Goal: Task Accomplishment & Management: Use online tool/utility

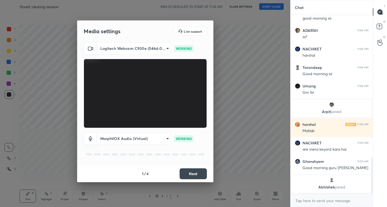
click at [193, 174] on button "Next" at bounding box center [193, 173] width 27 height 11
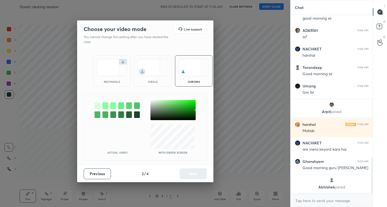
click at [150, 67] on img at bounding box center [153, 67] width 31 height 17
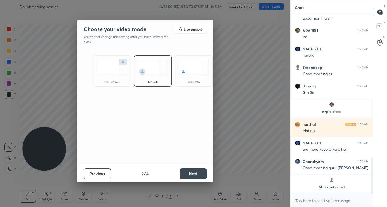
click at [195, 177] on button "Next" at bounding box center [193, 173] width 27 height 11
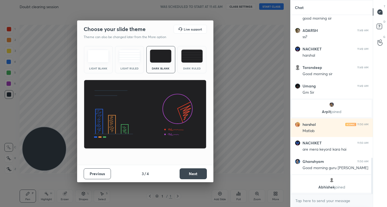
click at [190, 175] on button "Next" at bounding box center [193, 173] width 27 height 11
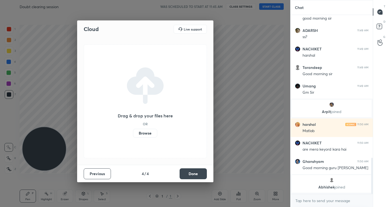
click at [202, 178] on button "Done" at bounding box center [193, 173] width 27 height 11
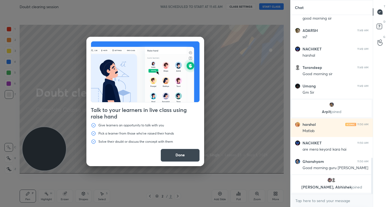
click at [183, 153] on button "Done" at bounding box center [179, 155] width 39 height 13
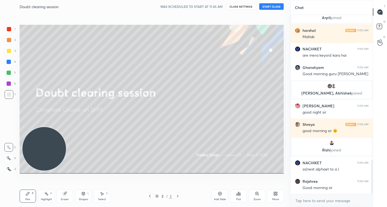
click at [268, 8] on button "START CLASS" at bounding box center [271, 6] width 25 height 7
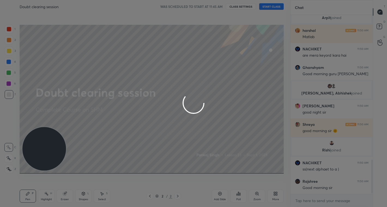
scroll to position [775, 0]
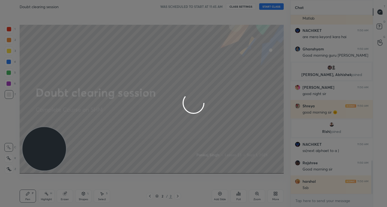
type textarea "x"
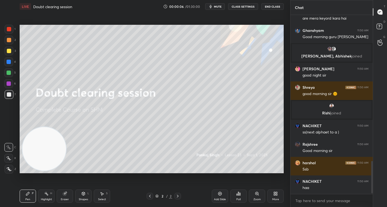
scroll to position [812, 0]
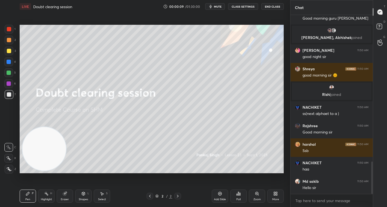
click at [217, 5] on span "mute" at bounding box center [218, 7] width 8 height 4
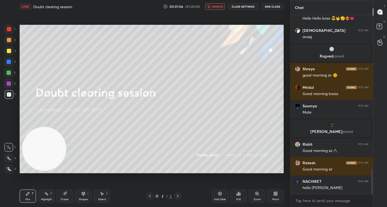
scroll to position [1119, 0]
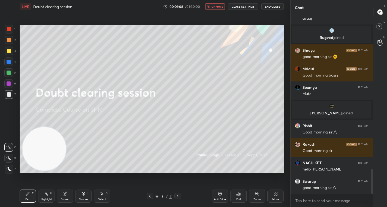
click at [215, 5] on span "unmute" at bounding box center [217, 7] width 12 height 4
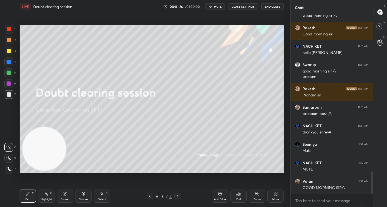
scroll to position [1254, 0]
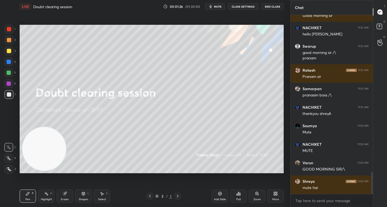
click at [217, 8] on button "mute" at bounding box center [215, 6] width 20 height 7
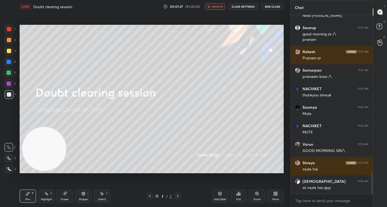
click at [217, 8] on button "unmute" at bounding box center [215, 6] width 20 height 7
click at [239, 8] on button "CLASS SETTINGS" at bounding box center [243, 6] width 30 height 7
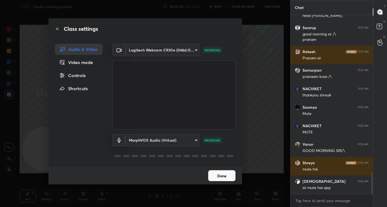
click at [194, 140] on body "1 2 3 4 5 6 7 C X Z C X Z E E Erase all H H LIVE Doubt clearing session 00:01:3…" at bounding box center [193, 103] width 387 height 207
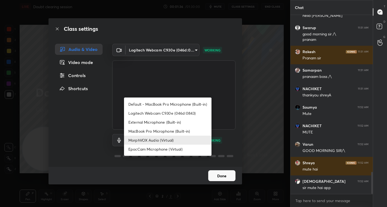
click at [160, 123] on li "External Microphone (Built-in)" at bounding box center [167, 122] width 87 height 9
type input "40339fc8fd6b0b64484fc68f16169b2e21c17fcdf9beb8d6be84d6d5a4037235"
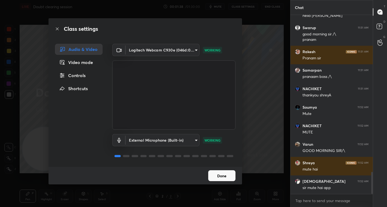
click at [220, 178] on button "Done" at bounding box center [221, 175] width 27 height 11
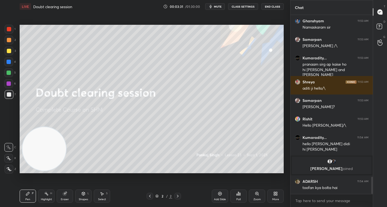
scroll to position [1694, 0]
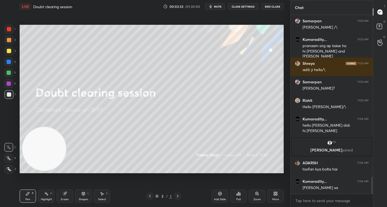
click at [279, 196] on div "More" at bounding box center [275, 196] width 16 height 13
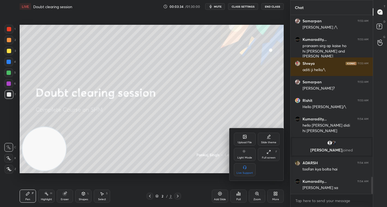
click at [242, 141] on div "Upload File" at bounding box center [245, 142] width 14 height 3
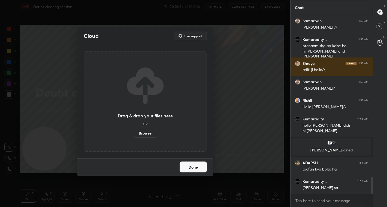
click at [147, 133] on label "Browse" at bounding box center [145, 133] width 24 height 9
click at [133, 133] on input "Browse" at bounding box center [133, 133] width 0 height 9
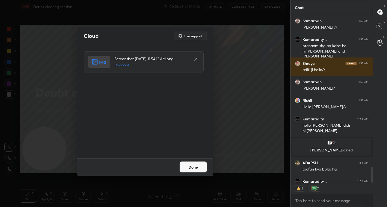
click at [193, 167] on button "Done" at bounding box center [193, 167] width 27 height 11
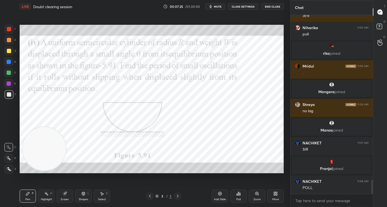
scroll to position [2119, 0]
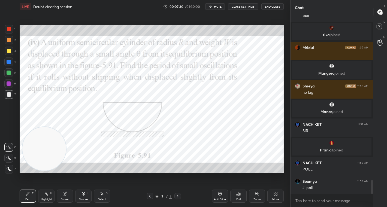
click at [7, 31] on div at bounding box center [9, 29] width 9 height 9
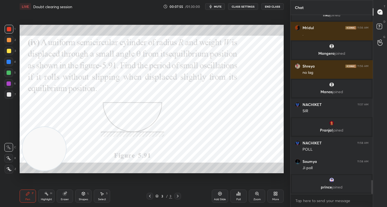
drag, startPoint x: 67, startPoint y: 201, endPoint x: 68, endPoint y: 195, distance: 6.0
click at [68, 200] on div "Eraser" at bounding box center [65, 199] width 8 height 3
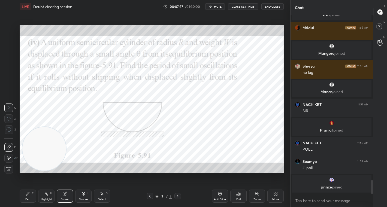
click at [102, 192] on icon at bounding box center [102, 194] width 4 height 4
drag, startPoint x: 171, startPoint y: 96, endPoint x: 186, endPoint y: 108, distance: 19.5
click at [188, 112] on div "0 ° Undo Copy Duplicate Duplicate to new slide Delete" at bounding box center [152, 99] width 264 height 148
click at [183, 105] on div "0 ° Undo Copy Duplicate Duplicate to new slide Delete" at bounding box center [152, 99] width 264 height 148
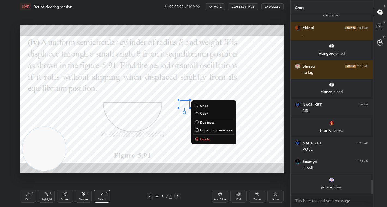
click at [176, 134] on div "0 ° Undo Copy Duplicate Duplicate to new slide Delete" at bounding box center [152, 99] width 264 height 148
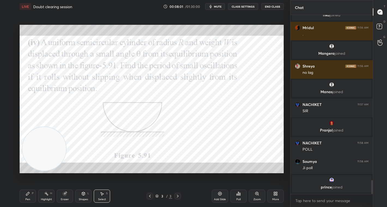
drag, startPoint x: 25, startPoint y: 201, endPoint x: 31, endPoint y: 193, distance: 10.9
click at [26, 201] on div "Pen P" at bounding box center [28, 196] width 16 height 13
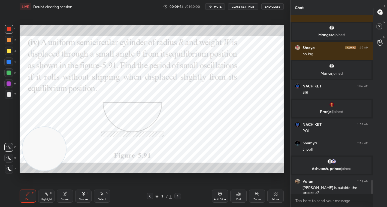
scroll to position [2162, 0]
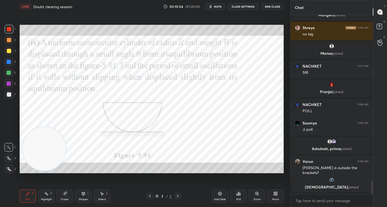
click at [64, 199] on div "Eraser" at bounding box center [65, 199] width 8 height 3
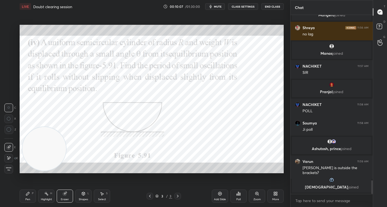
click at [27, 195] on icon at bounding box center [27, 193] width 3 height 3
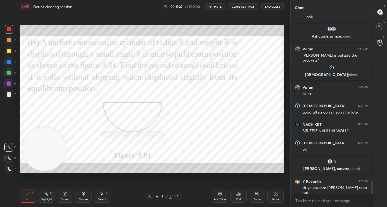
scroll to position [2, 2]
click at [239, 195] on icon at bounding box center [239, 194] width 1 height 2
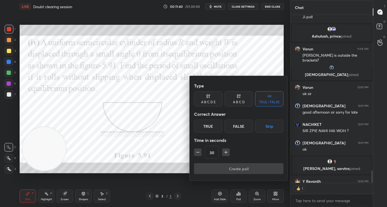
click at [211, 102] on div "A B C D E" at bounding box center [208, 102] width 14 height 3
click at [260, 125] on div "E" at bounding box center [261, 126] width 13 height 13
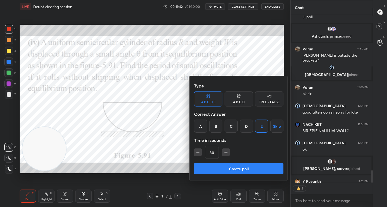
click at [250, 164] on button "Create poll" at bounding box center [238, 168] width 89 height 11
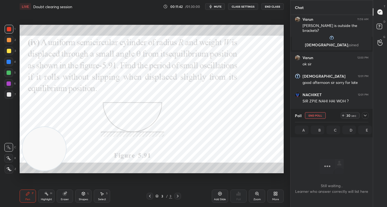
scroll to position [104, 81]
click at [348, 117] on div "29" at bounding box center [348, 115] width 4 height 4
click at [366, 116] on icon at bounding box center [365, 115] width 4 height 4
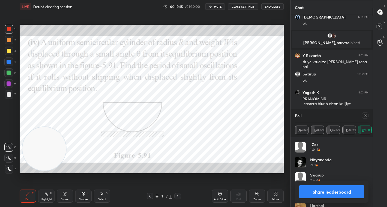
scroll to position [2385, 0]
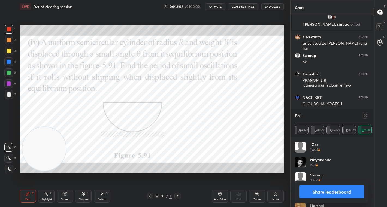
click at [330, 186] on div "Share leaderboard" at bounding box center [332, 192] width 74 height 22
click at [328, 190] on button "Share leaderboard" at bounding box center [331, 191] width 65 height 13
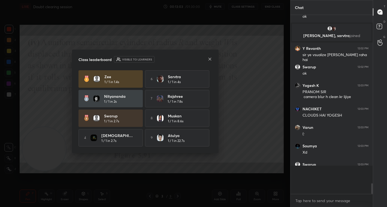
scroll to position [130, 81]
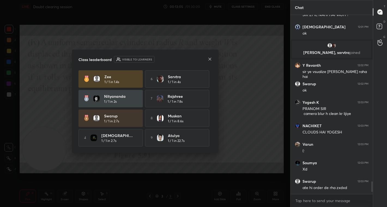
click at [210, 57] on icon at bounding box center [210, 59] width 4 height 4
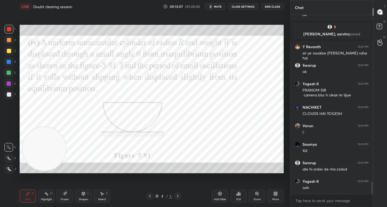
click at [105, 199] on div "Select" at bounding box center [102, 199] width 8 height 3
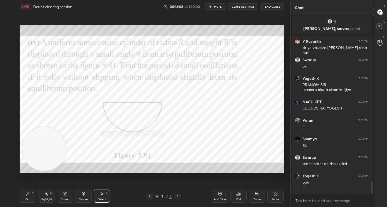
click at [31, 195] on div "Pen P" at bounding box center [28, 196] width 16 height 13
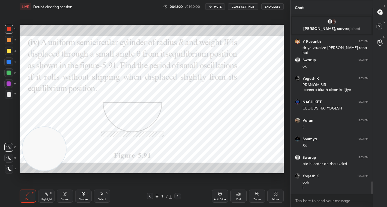
click at [8, 30] on div at bounding box center [9, 29] width 4 height 4
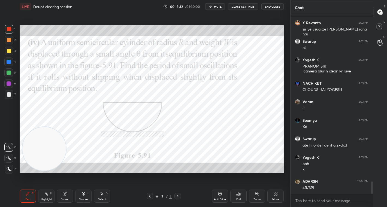
click at [7, 30] on div at bounding box center [9, 29] width 4 height 4
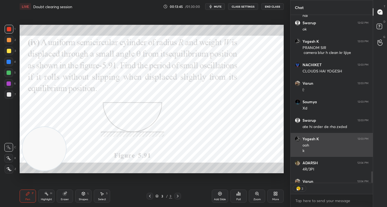
scroll to position [2429, 0]
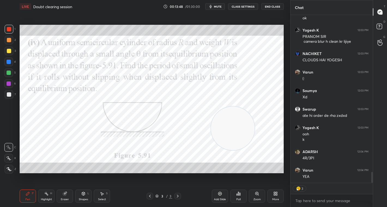
drag, startPoint x: 81, startPoint y: 144, endPoint x: 225, endPoint y: 125, distance: 145.1
click at [230, 127] on video at bounding box center [233, 129] width 44 height 44
click at [7, 39] on div at bounding box center [9, 40] width 4 height 4
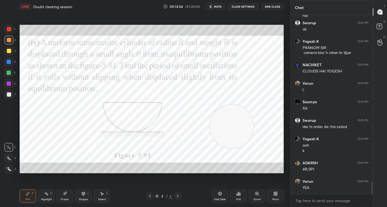
scroll to position [2418, 0]
click at [102, 202] on div "Select S" at bounding box center [102, 196] width 16 height 13
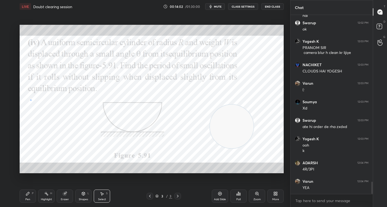
drag, startPoint x: 30, startPoint y: 99, endPoint x: 78, endPoint y: 140, distance: 62.6
click at [78, 140] on div "0 ° Undo Copy Duplicate Duplicate to new slide Delete" at bounding box center [152, 99] width 264 height 148
drag, startPoint x: 55, startPoint y: 134, endPoint x: 66, endPoint y: 136, distance: 11.6
click at [49, 128] on div "13 ° Undo Copy Duplicate Duplicate to new slide Delete" at bounding box center [152, 99] width 264 height 148
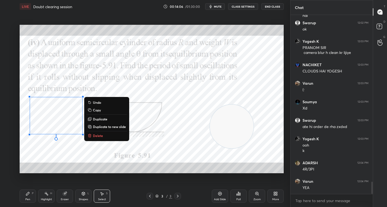
click at [78, 153] on div "0 ° Undo Copy Duplicate Duplicate to new slide Delete" at bounding box center [152, 99] width 264 height 148
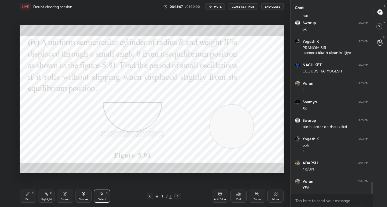
click at [27, 195] on icon at bounding box center [28, 194] width 4 height 4
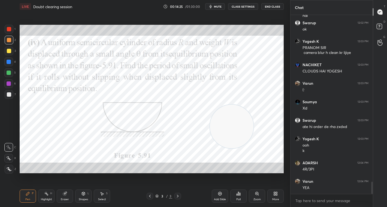
drag, startPoint x: 218, startPoint y: 198, endPoint x: 209, endPoint y: 184, distance: 16.9
click at [217, 195] on div "Add Slide" at bounding box center [220, 196] width 16 height 13
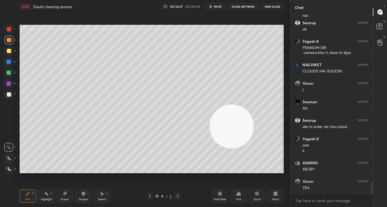
drag, startPoint x: 104, startPoint y: 196, endPoint x: 95, endPoint y: 178, distance: 20.5
click at [104, 194] on div "Select S" at bounding box center [102, 196] width 16 height 13
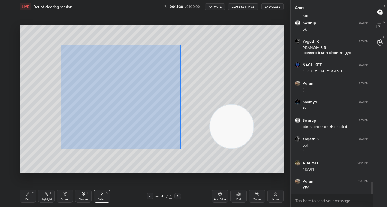
drag, startPoint x: 61, startPoint y: 44, endPoint x: 180, endPoint y: 138, distance: 152.0
click at [185, 146] on div "0 ° Undo Copy Duplicate Duplicate to new slide Delete" at bounding box center [152, 99] width 264 height 148
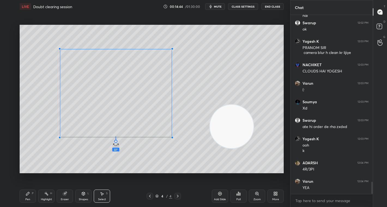
drag, startPoint x: 116, startPoint y: 141, endPoint x: 89, endPoint y: 129, distance: 28.5
click at [89, 129] on div "22 ° Undo Copy Duplicate Duplicate to new slide Delete" at bounding box center [152, 99] width 264 height 148
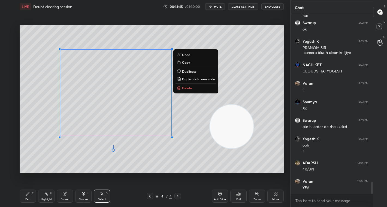
click at [140, 163] on div "0 ° Undo Copy Duplicate Duplicate to new slide Delete" at bounding box center [152, 99] width 264 height 148
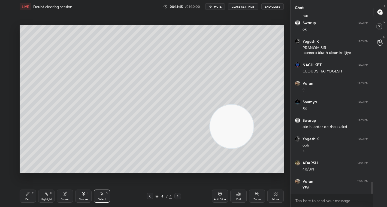
click at [30, 191] on div "Pen P" at bounding box center [28, 196] width 16 height 13
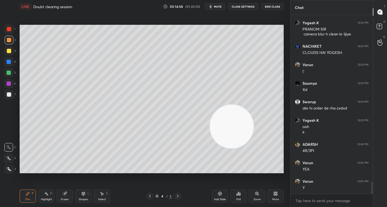
scroll to position [2455, 0]
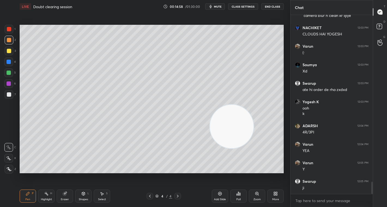
click at [9, 30] on div at bounding box center [9, 29] width 4 height 4
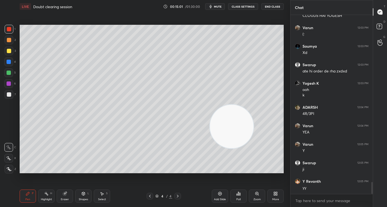
scroll to position [2492, 0]
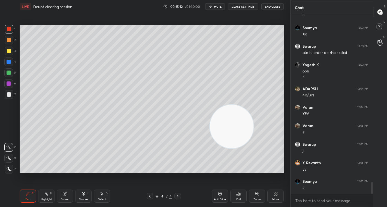
drag, startPoint x: 9, startPoint y: 95, endPoint x: 10, endPoint y: 80, distance: 14.7
click at [9, 94] on div at bounding box center [9, 94] width 4 height 4
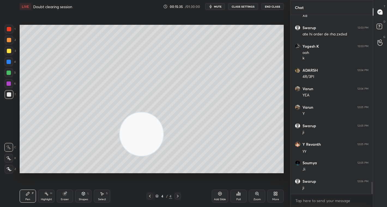
drag, startPoint x: 232, startPoint y: 126, endPoint x: 45, endPoint y: 145, distance: 187.4
click at [120, 145] on video at bounding box center [142, 135] width 44 height 44
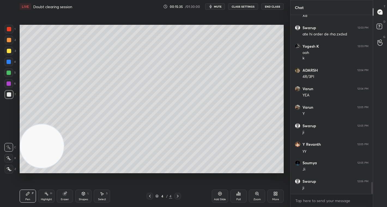
click at [10, 28] on div at bounding box center [9, 29] width 4 height 4
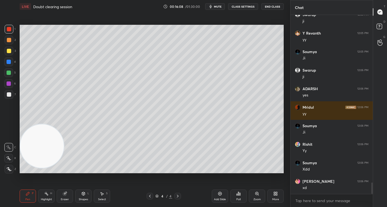
scroll to position [2640, 0]
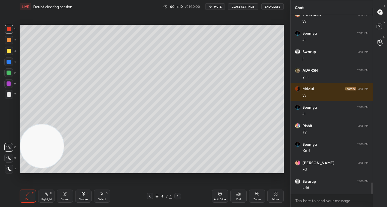
click at [8, 42] on div at bounding box center [9, 40] width 4 height 4
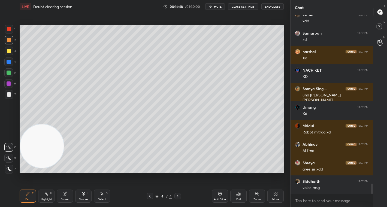
scroll to position [2945, 0]
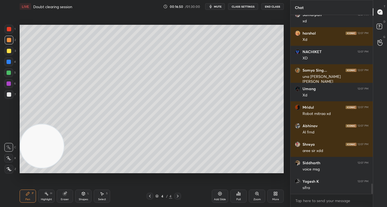
click at [7, 53] on div at bounding box center [9, 51] width 9 height 9
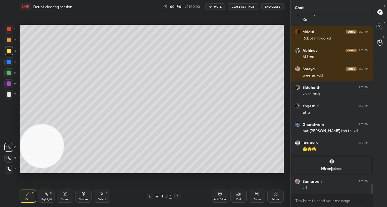
scroll to position [2905, 0]
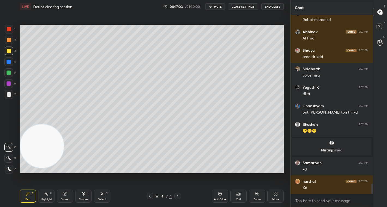
drag, startPoint x: 68, startPoint y: 195, endPoint x: 75, endPoint y: 174, distance: 21.9
click at [66, 193] on div "Eraser" at bounding box center [65, 196] width 16 height 13
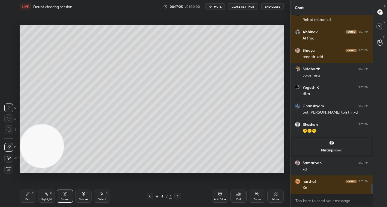
scroll to position [2925, 0]
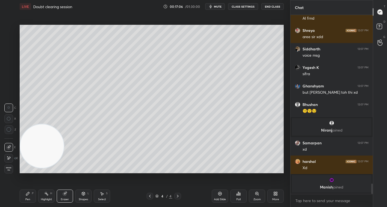
click at [27, 198] on div "Pen P" at bounding box center [28, 196] width 16 height 13
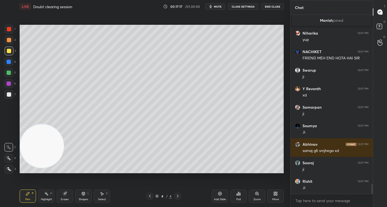
scroll to position [3095, 0]
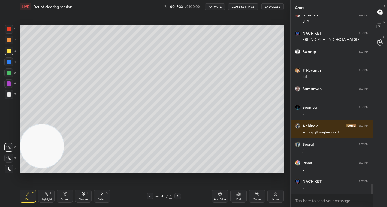
click at [11, 86] on div at bounding box center [8, 83] width 9 height 9
click at [219, 199] on div "Add Slide" at bounding box center [220, 199] width 12 height 3
click at [9, 32] on div at bounding box center [9, 29] width 9 height 9
click at [9, 72] on div at bounding box center [9, 73] width 4 height 4
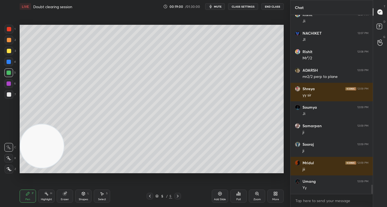
scroll to position [3262, 0]
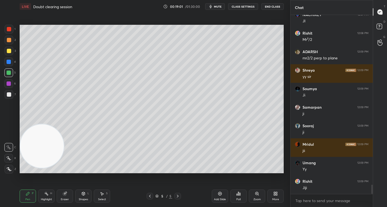
click at [150, 196] on icon at bounding box center [150, 196] width 4 height 4
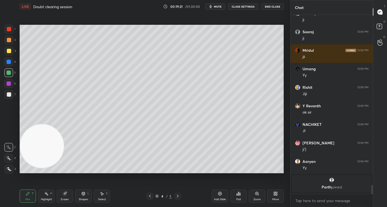
scroll to position [3254, 0]
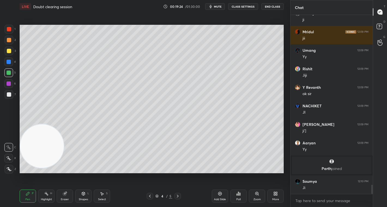
click at [178, 194] on icon at bounding box center [177, 196] width 4 height 4
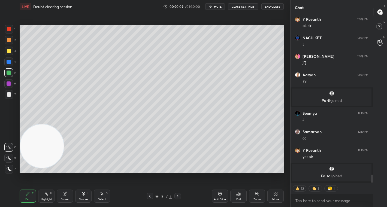
scroll to position [3311, 0]
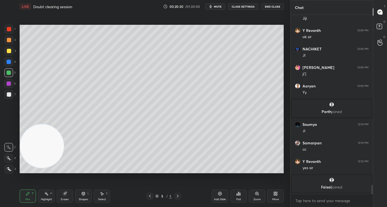
click at [272, 195] on div "More" at bounding box center [275, 196] width 16 height 13
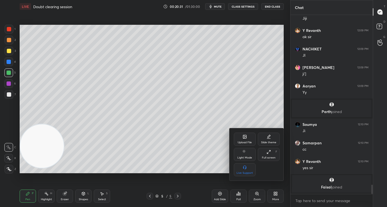
click at [243, 138] on icon at bounding box center [244, 137] width 4 height 4
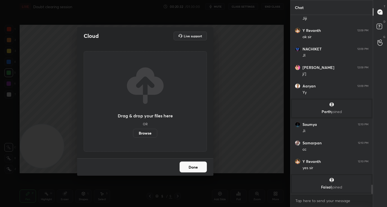
click at [145, 134] on label "Browse" at bounding box center [145, 133] width 24 height 9
click at [133, 134] on input "Browse" at bounding box center [133, 133] width 0 height 9
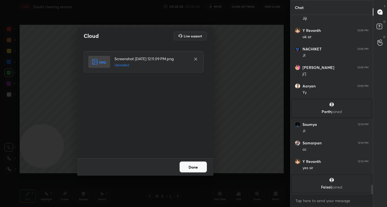
click at [197, 164] on button "Done" at bounding box center [193, 167] width 27 height 11
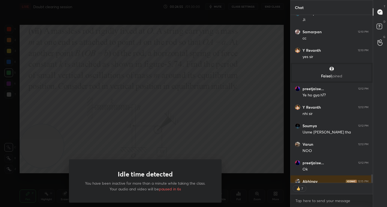
scroll to position [3429, 0]
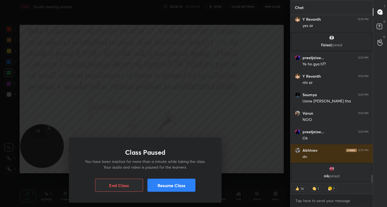
click at [171, 183] on button "Resume Class" at bounding box center [171, 185] width 48 height 13
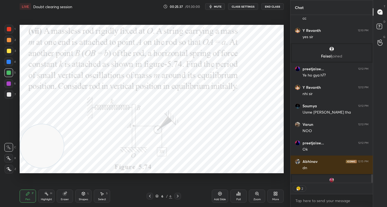
scroll to position [177, 81]
click at [240, 198] on div "Poll" at bounding box center [238, 199] width 4 height 3
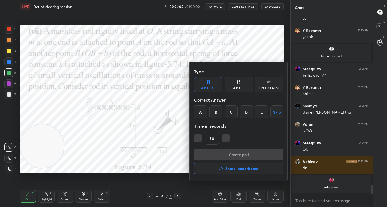
click at [208, 112] on div "A B C D E Skip" at bounding box center [238, 111] width 89 height 13
drag, startPoint x: 217, startPoint y: 109, endPoint x: 228, endPoint y: 132, distance: 25.4
click at [218, 110] on div "B" at bounding box center [215, 111] width 13 height 13
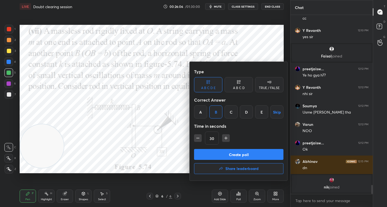
click at [241, 157] on button "Create poll" at bounding box center [238, 154] width 89 height 11
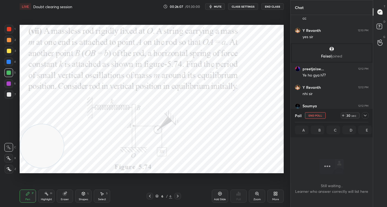
scroll to position [104, 81]
click at [347, 113] on div "29 sec" at bounding box center [352, 115] width 14 height 7
click at [349, 113] on div "29" at bounding box center [348, 115] width 4 height 4
click at [350, 113] on div "58 sec" at bounding box center [352, 115] width 14 height 7
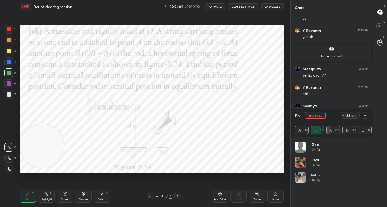
click at [365, 116] on icon at bounding box center [365, 115] width 4 height 4
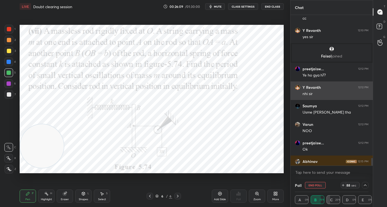
scroll to position [0, 2]
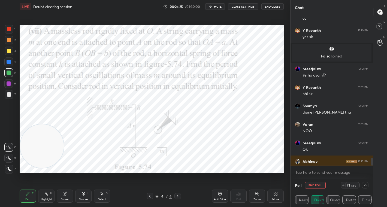
drag, startPoint x: 103, startPoint y: 197, endPoint x: 106, endPoint y: 193, distance: 4.6
click at [105, 195] on div "Select S" at bounding box center [102, 196] width 16 height 13
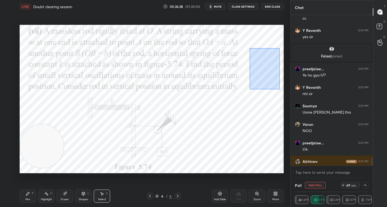
drag, startPoint x: 250, startPoint y: 48, endPoint x: 269, endPoint y: 88, distance: 44.6
click at [279, 89] on div "0 ° Undo Copy Duplicate Duplicate to new slide Delete" at bounding box center [152, 99] width 264 height 148
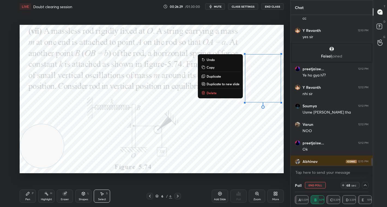
drag, startPoint x: 216, startPoint y: 95, endPoint x: 218, endPoint y: 90, distance: 5.7
click at [217, 96] on button "Delete" at bounding box center [220, 93] width 41 height 7
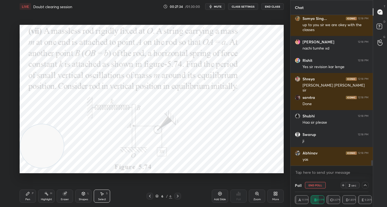
scroll to position [3991, 0]
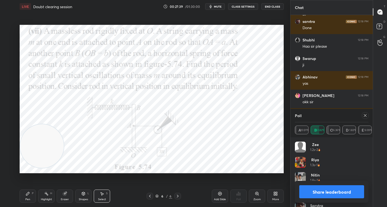
click at [324, 197] on button "Share leaderboard" at bounding box center [331, 191] width 65 height 13
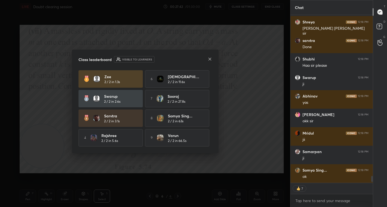
click at [208, 60] on icon at bounding box center [210, 59] width 4 height 4
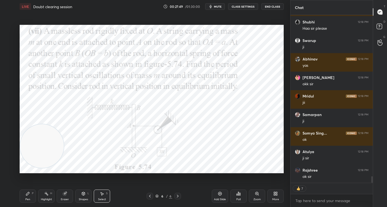
click at [103, 196] on div "Select S" at bounding box center [102, 196] width 16 height 13
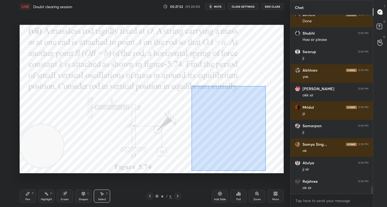
drag, startPoint x: 191, startPoint y: 86, endPoint x: 260, endPoint y: 165, distance: 104.1
click at [265, 170] on div "0 ° Undo Copy Duplicate Duplicate to new slide Delete" at bounding box center [152, 99] width 264 height 148
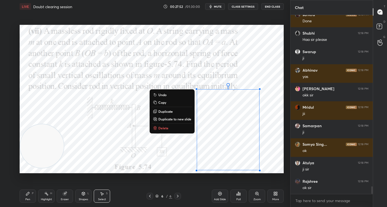
click at [173, 127] on button "Delete" at bounding box center [172, 128] width 41 height 7
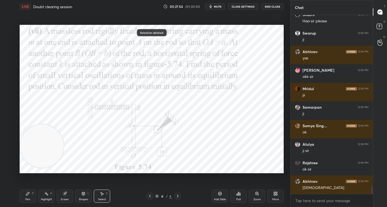
click at [29, 193] on icon at bounding box center [27, 193] width 3 height 3
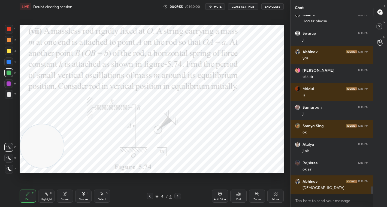
click at [12, 31] on div at bounding box center [9, 29] width 9 height 9
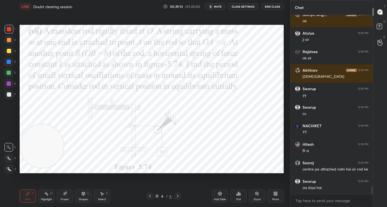
scroll to position [4203, 0]
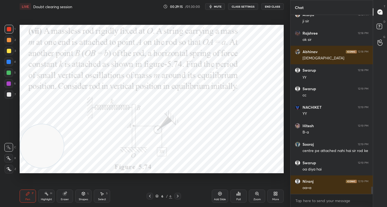
drag, startPoint x: 65, startPoint y: 196, endPoint x: 85, endPoint y: 177, distance: 27.6
click at [66, 195] on div "Eraser" at bounding box center [65, 196] width 16 height 13
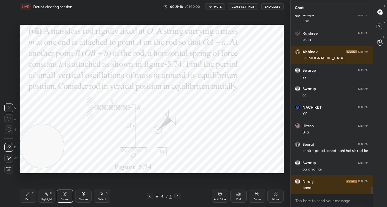
scroll to position [4222, 0]
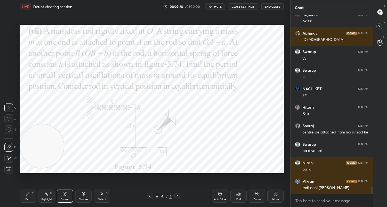
click at [28, 193] on icon at bounding box center [27, 193] width 3 height 3
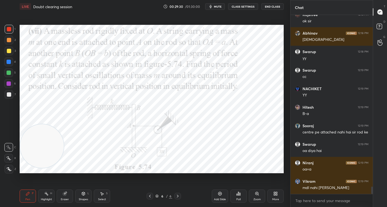
scroll to position [4241, 0]
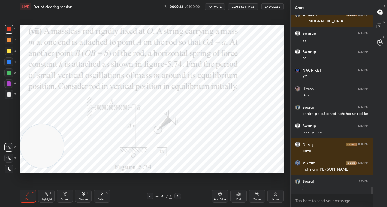
click at [7, 35] on div "1" at bounding box center [10, 30] width 11 height 11
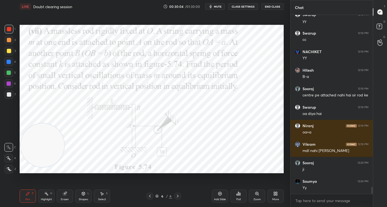
drag, startPoint x: 49, startPoint y: 147, endPoint x: 52, endPoint y: 51, distance: 96.2
click at [52, 124] on video at bounding box center [43, 146] width 44 height 44
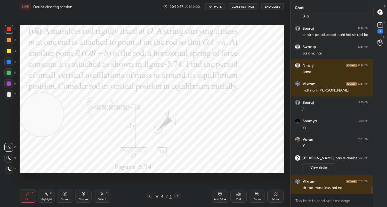
scroll to position [4075, 0]
drag, startPoint x: 55, startPoint y: 58, endPoint x: 50, endPoint y: 80, distance: 22.7
click at [50, 80] on video at bounding box center [42, 98] width 44 height 44
click at [67, 196] on div "Eraser" at bounding box center [65, 196] width 16 height 13
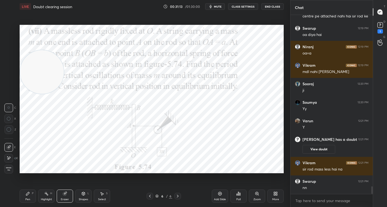
scroll to position [4112, 0]
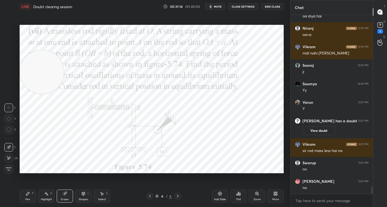
click at [30, 193] on icon at bounding box center [28, 194] width 4 height 4
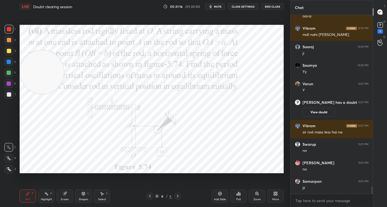
scroll to position [4149, 0]
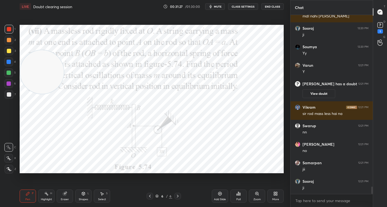
drag, startPoint x: 65, startPoint y: 194, endPoint x: 101, endPoint y: 174, distance: 41.0
click at [68, 191] on div "Eraser" at bounding box center [65, 196] width 16 height 13
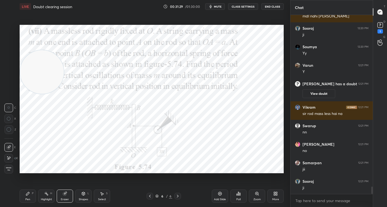
click at [32, 191] on div "Pen P" at bounding box center [28, 196] width 16 height 13
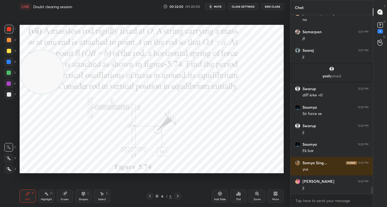
scroll to position [4269, 0]
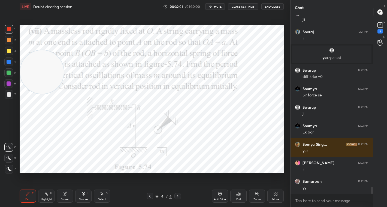
click at [273, 197] on div "More" at bounding box center [275, 196] width 16 height 13
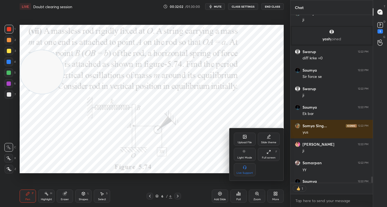
scroll to position [4318, 0]
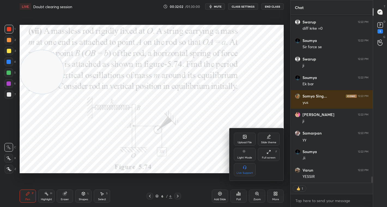
click at [244, 144] on div "Upload File" at bounding box center [245, 142] width 14 height 3
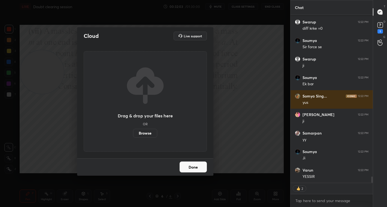
click at [141, 133] on label "Browse" at bounding box center [145, 133] width 24 height 9
click at [133, 133] on input "Browse" at bounding box center [133, 133] width 0 height 9
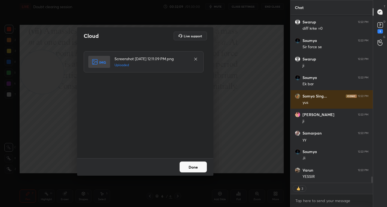
click at [203, 167] on button "Done" at bounding box center [193, 167] width 27 height 11
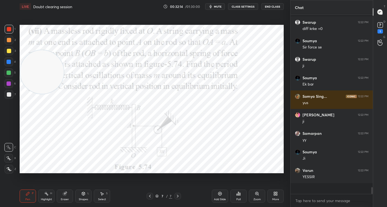
scroll to position [4306, 0]
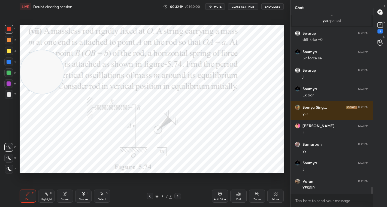
click at [275, 194] on icon at bounding box center [274, 194] width 1 height 1
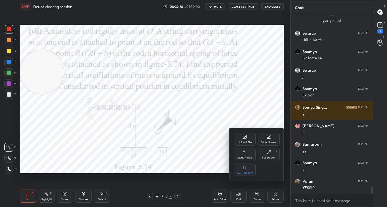
click at [245, 140] on div "Upload File" at bounding box center [245, 139] width 22 height 13
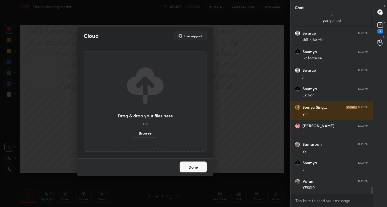
click at [145, 131] on label "Browse" at bounding box center [145, 133] width 24 height 9
click at [133, 131] on input "Browse" at bounding box center [133, 133] width 0 height 9
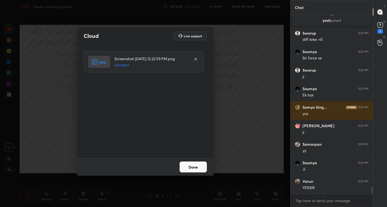
click at [192, 169] on button "Done" at bounding box center [193, 167] width 27 height 11
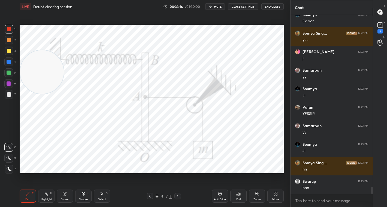
scroll to position [4399, 0]
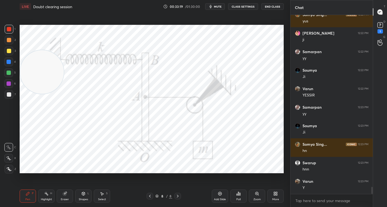
click at [10, 26] on div at bounding box center [9, 29] width 9 height 9
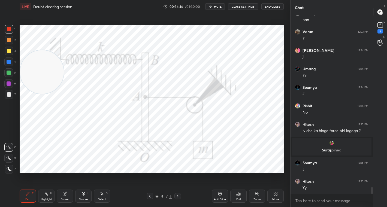
scroll to position [4469, 0]
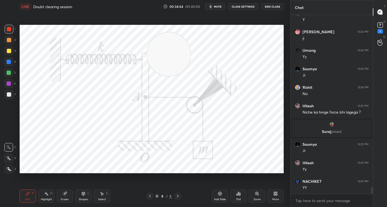
drag, startPoint x: 49, startPoint y: 74, endPoint x: 257, endPoint y: 50, distance: 209.3
click at [190, 50] on video at bounding box center [169, 55] width 44 height 44
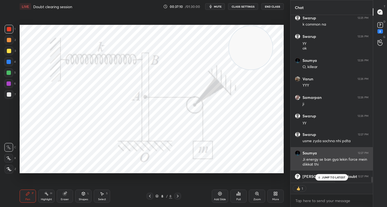
scroll to position [4681, 0]
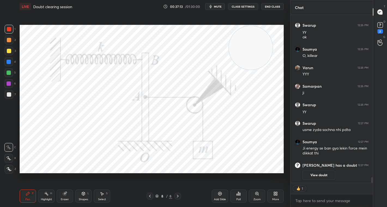
click at [277, 198] on div "More" at bounding box center [275, 199] width 7 height 3
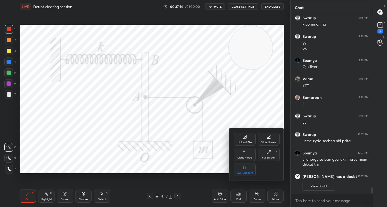
scroll to position [4670, 0]
click at [243, 144] on div "Upload File" at bounding box center [245, 142] width 14 height 3
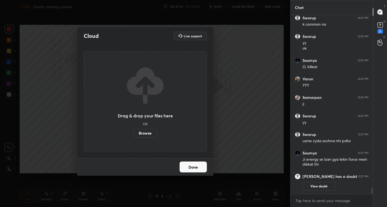
click at [144, 133] on label "Browse" at bounding box center [145, 133] width 24 height 9
click at [133, 133] on input "Browse" at bounding box center [133, 133] width 0 height 9
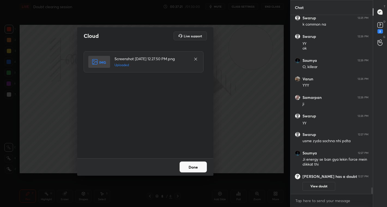
click at [194, 166] on button "Done" at bounding box center [193, 167] width 27 height 11
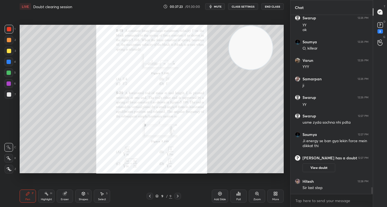
scroll to position [4608, 0]
click at [379, 24] on rect at bounding box center [379, 25] width 5 height 5
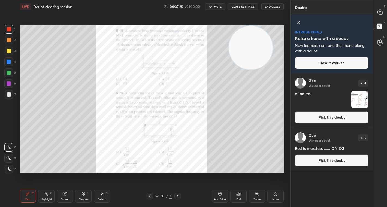
click at [327, 114] on button "Pick this doubt" at bounding box center [332, 117] width 74 height 12
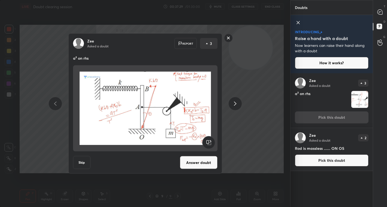
click at [228, 37] on rect at bounding box center [228, 38] width 8 height 8
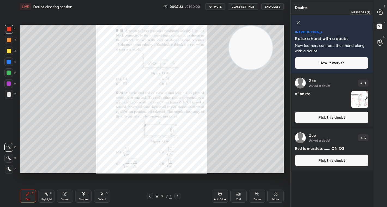
click at [381, 9] on div at bounding box center [380, 12] width 11 height 10
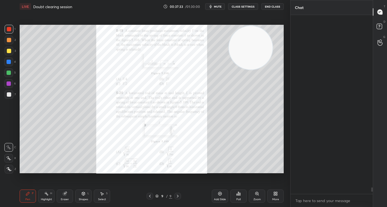
scroll to position [177, 81]
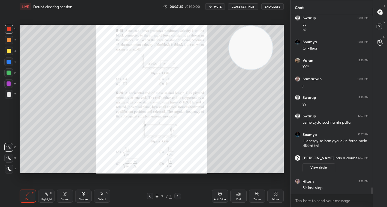
click at [219, 5] on span "mute" at bounding box center [218, 7] width 8 height 4
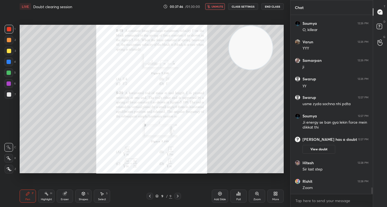
scroll to position [4632, 0]
click at [220, 198] on div "Add Slide" at bounding box center [220, 199] width 12 height 3
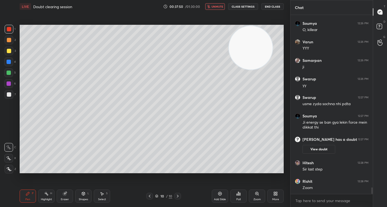
click at [150, 196] on icon at bounding box center [149, 196] width 4 height 4
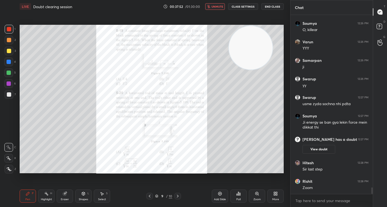
click at [256, 195] on icon at bounding box center [257, 194] width 4 height 4
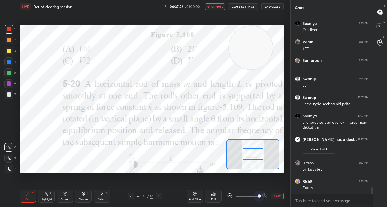
click at [256, 195] on span at bounding box center [247, 196] width 23 height 8
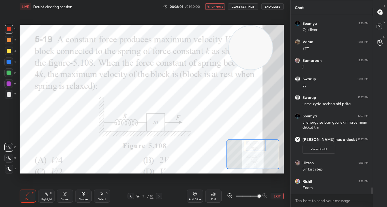
drag, startPoint x: 252, startPoint y: 157, endPoint x: 254, endPoint y: 145, distance: 12.2
click at [254, 145] on div at bounding box center [255, 145] width 21 height 11
drag, startPoint x: 252, startPoint y: 46, endPoint x: 250, endPoint y: 109, distance: 63.5
click at [250, 109] on video at bounding box center [249, 112] width 44 height 44
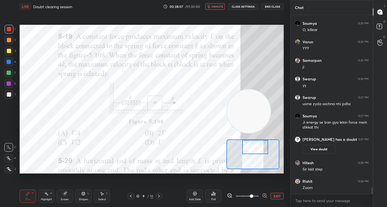
drag, startPoint x: 257, startPoint y: 196, endPoint x: 253, endPoint y: 196, distance: 4.9
click at [253, 196] on span at bounding box center [251, 196] width 3 height 3
click at [131, 195] on icon at bounding box center [131, 196] width 2 height 3
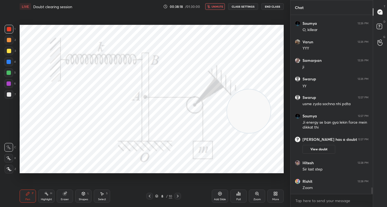
click at [177, 195] on icon at bounding box center [177, 196] width 4 height 4
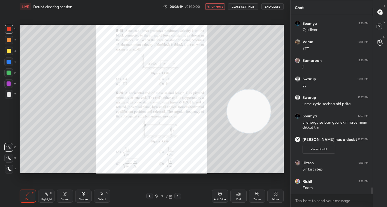
click at [257, 198] on div "Zoom" at bounding box center [256, 199] width 7 height 3
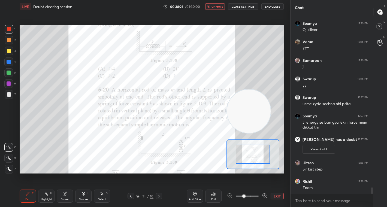
click at [257, 198] on span at bounding box center [247, 196] width 23 height 8
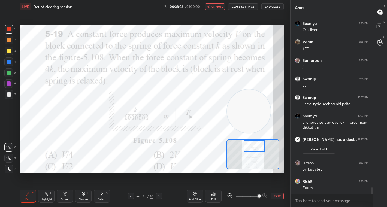
drag, startPoint x: 251, startPoint y: 154, endPoint x: 253, endPoint y: 146, distance: 8.3
click at [253, 146] on div at bounding box center [254, 145] width 21 height 11
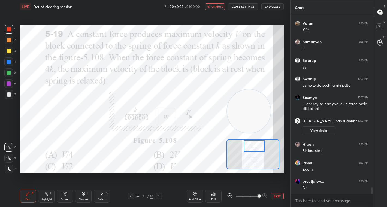
scroll to position [4664, 0]
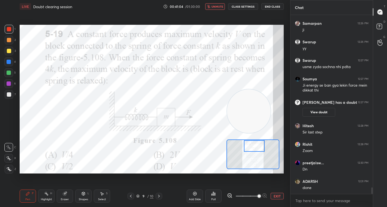
click at [214, 198] on div "Poll" at bounding box center [213, 199] width 4 height 3
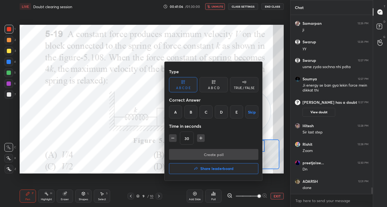
click at [216, 88] on div "A B C D" at bounding box center [214, 87] width 12 height 3
click at [212, 113] on div "C" at bounding box center [213, 111] width 16 height 13
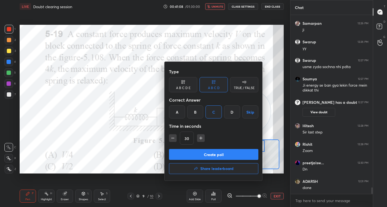
click at [223, 156] on button "Create poll" at bounding box center [213, 154] width 89 height 11
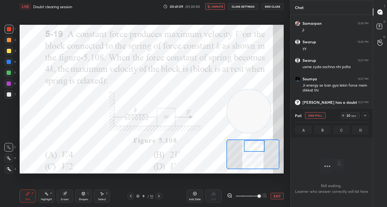
scroll to position [2, 2]
click at [314, 118] on button "End Poll" at bounding box center [315, 115] width 21 height 7
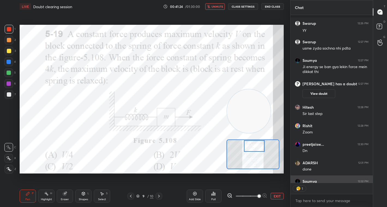
scroll to position [4712, 0]
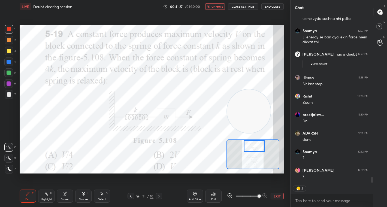
click at [211, 198] on div "Poll" at bounding box center [213, 196] width 16 height 13
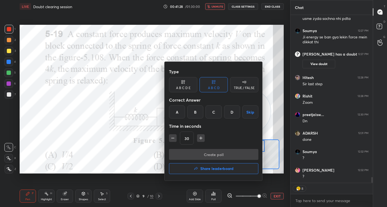
click at [134, 158] on div at bounding box center [193, 103] width 387 height 207
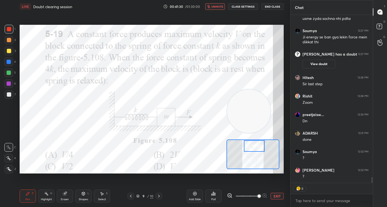
click at [214, 198] on div "Poll" at bounding box center [213, 199] width 4 height 3
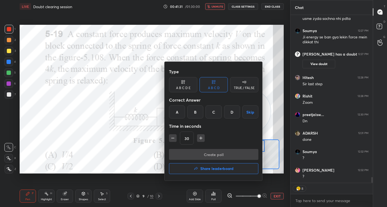
click at [216, 115] on div "C" at bounding box center [213, 111] width 16 height 13
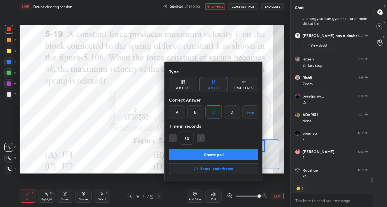
scroll to position [4749, 0]
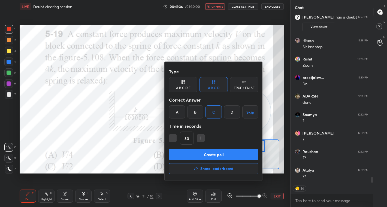
click at [219, 157] on button "Create poll" at bounding box center [213, 154] width 89 height 11
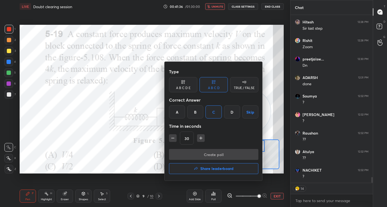
scroll to position [2, 2]
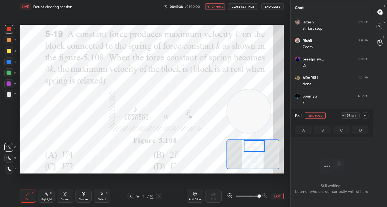
click at [349, 118] on div "29 sec" at bounding box center [352, 115] width 14 height 7
click at [349, 118] on div "43 sec" at bounding box center [352, 115] width 14 height 7
click at [349, 117] on div "43" at bounding box center [348, 115] width 4 height 4
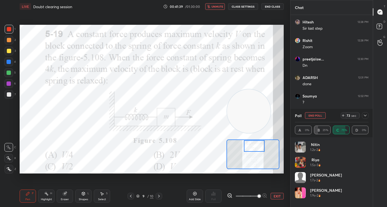
click at [364, 115] on icon at bounding box center [365, 115] width 4 height 4
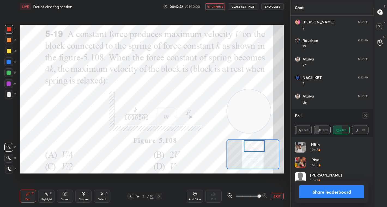
scroll to position [64, 72]
click at [348, 194] on button "Share leaderboard" at bounding box center [331, 191] width 65 height 13
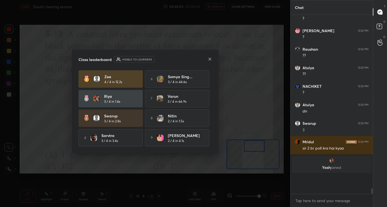
scroll to position [174, 81]
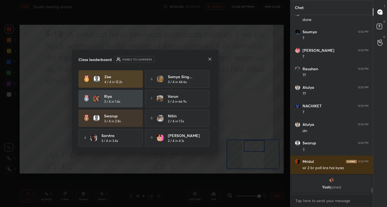
click at [210, 60] on icon at bounding box center [210, 59] width 4 height 4
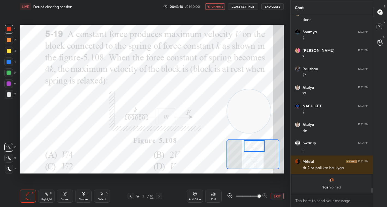
drag, startPoint x: 9, startPoint y: 29, endPoint x: 6, endPoint y: 30, distance: 3.1
click at [7, 30] on div at bounding box center [9, 29] width 4 height 4
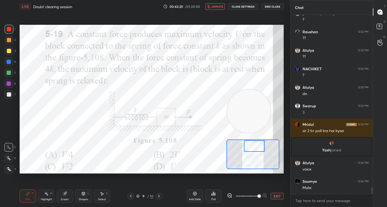
scroll to position [4822, 0]
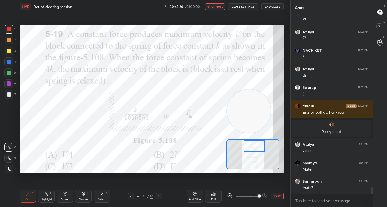
click at [216, 6] on span "unmute" at bounding box center [217, 7] width 12 height 4
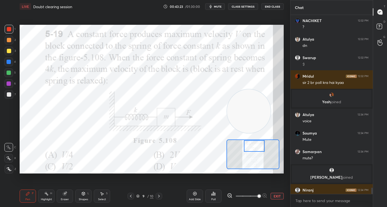
scroll to position [4851, 0]
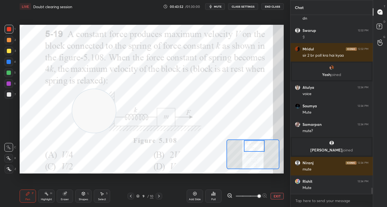
drag, startPoint x: 246, startPoint y: 108, endPoint x: 83, endPoint y: 106, distance: 163.2
click at [83, 107] on video at bounding box center [94, 111] width 44 height 44
drag, startPoint x: 88, startPoint y: 111, endPoint x: 62, endPoint y: 117, distance: 26.4
click at [53, 125] on video at bounding box center [45, 129] width 44 height 44
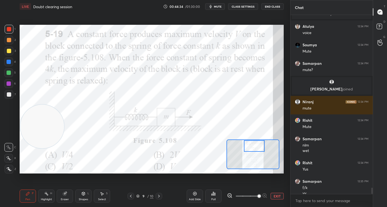
scroll to position [4936, 0]
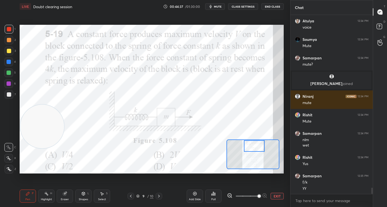
click at [12, 43] on div at bounding box center [9, 40] width 9 height 9
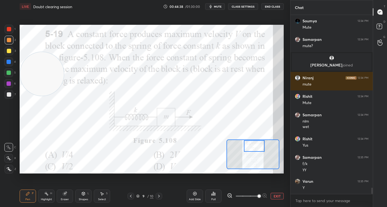
drag, startPoint x: 46, startPoint y: 121, endPoint x: 60, endPoint y: 57, distance: 65.8
click at [41, 52] on video at bounding box center [42, 74] width 44 height 44
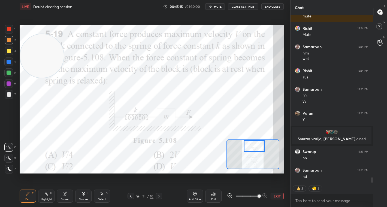
scroll to position [4992, 0]
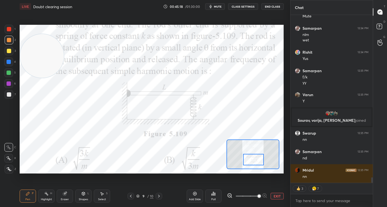
drag, startPoint x: 254, startPoint y: 146, endPoint x: 253, endPoint y: 159, distance: 13.6
click at [253, 159] on div at bounding box center [253, 159] width 21 height 11
drag, startPoint x: 260, startPoint y: 197, endPoint x: 256, endPoint y: 197, distance: 4.4
click at [257, 197] on span at bounding box center [258, 196] width 3 height 3
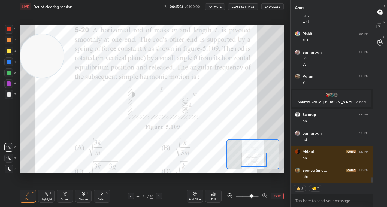
scroll to position [5029, 0]
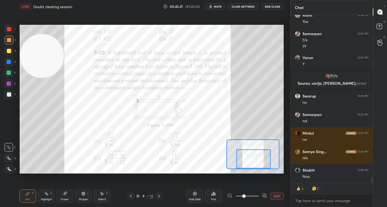
drag, startPoint x: 258, startPoint y: 196, endPoint x: 247, endPoint y: 196, distance: 11.2
click at [245, 196] on span at bounding box center [243, 196] width 3 height 3
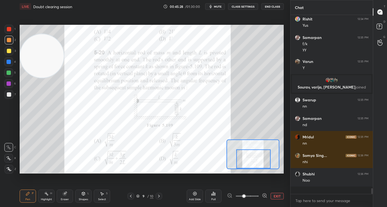
scroll to position [5018, 0]
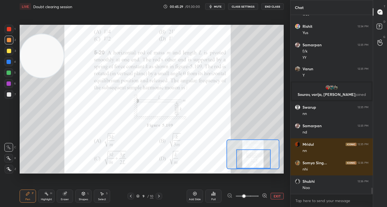
click at [61, 195] on div "Eraser" at bounding box center [65, 196] width 16 height 13
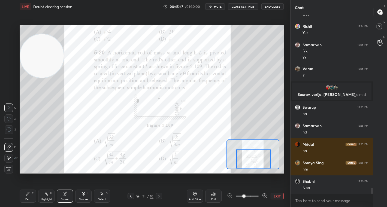
click at [31, 195] on div "Pen P" at bounding box center [28, 196] width 16 height 13
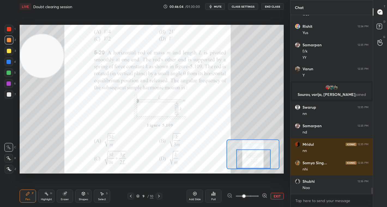
click at [104, 197] on div "Select S" at bounding box center [102, 196] width 16 height 13
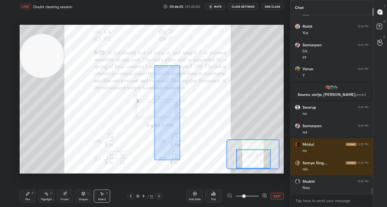
drag, startPoint x: 154, startPoint y: 65, endPoint x: 180, endPoint y: 160, distance: 97.9
click at [180, 160] on div "0 ° Undo Copy Duplicate Duplicate to new slide Delete" at bounding box center [147, 62] width 396 height 223
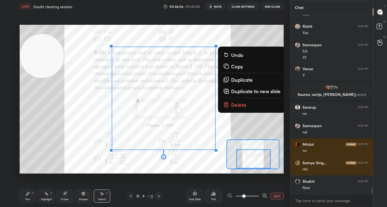
scroll to position [5037, 0]
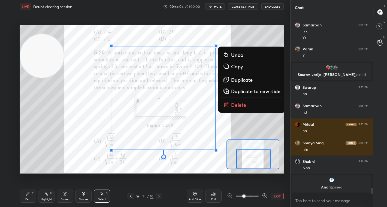
click at [236, 104] on p "Delete" at bounding box center [238, 104] width 15 height 7
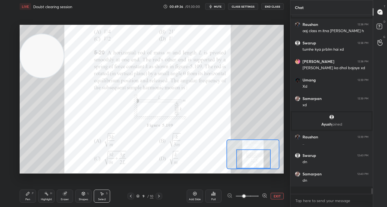
scroll to position [5150, 0]
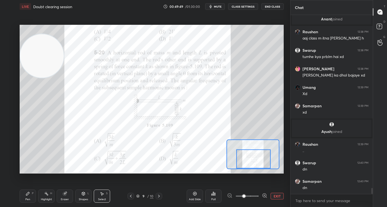
click at [212, 198] on div "Poll" at bounding box center [213, 199] width 4 height 3
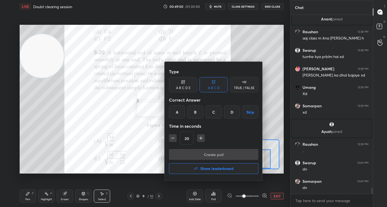
click at [174, 113] on div "A" at bounding box center [177, 111] width 16 height 13
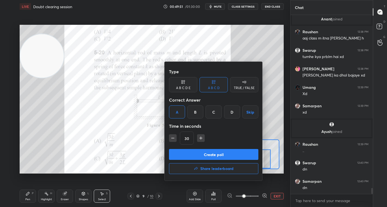
click at [210, 152] on button "Create poll" at bounding box center [213, 154] width 89 height 11
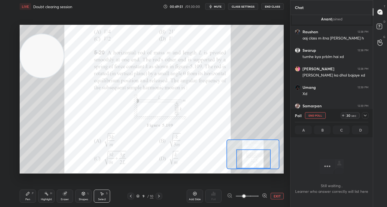
scroll to position [5198, 0]
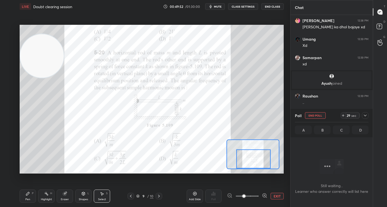
click at [352, 115] on div "sec" at bounding box center [353, 115] width 7 height 4
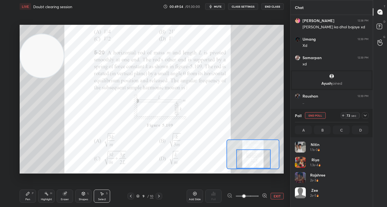
scroll to position [5191, 0]
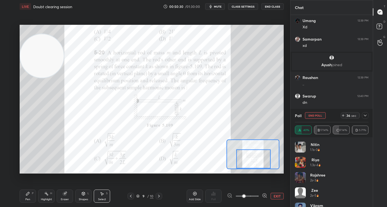
click at [365, 114] on icon at bounding box center [365, 115] width 4 height 4
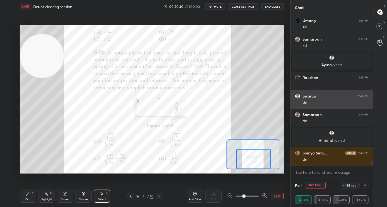
scroll to position [0, 2]
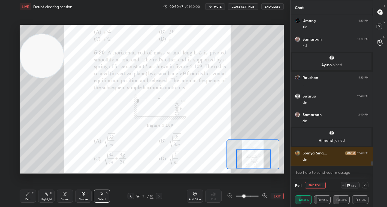
click at [347, 186] on div "19" at bounding box center [348, 185] width 4 height 4
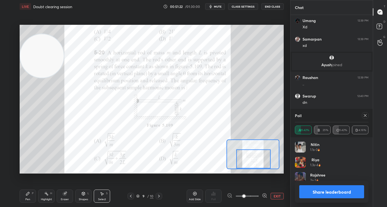
scroll to position [64, 72]
click at [326, 189] on button "Share leaderboard" at bounding box center [331, 191] width 65 height 13
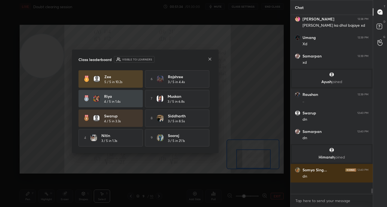
scroll to position [127, 81]
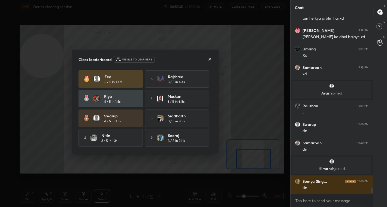
click at [207, 59] on div "Class leaderboard Visible to learners" at bounding box center [145, 59] width 134 height 7
click at [210, 58] on icon at bounding box center [210, 59] width 4 height 4
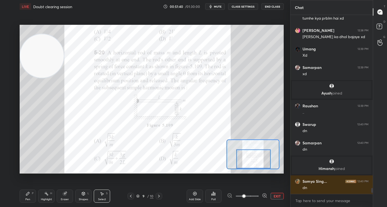
click at [32, 196] on div "Pen P" at bounding box center [28, 196] width 16 height 13
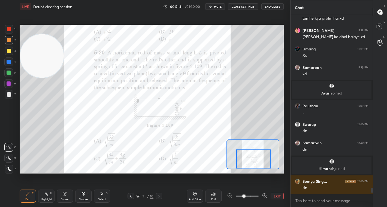
click at [8, 29] on div at bounding box center [9, 29] width 4 height 4
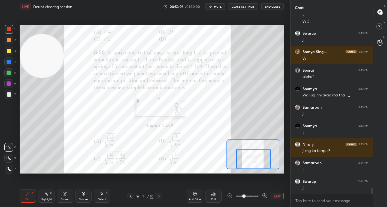
scroll to position [5417, 0]
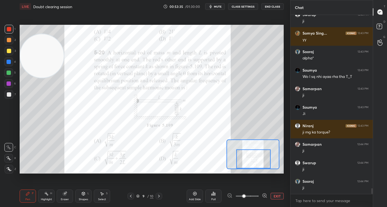
click at [280, 196] on button "EXIT" at bounding box center [277, 196] width 13 height 7
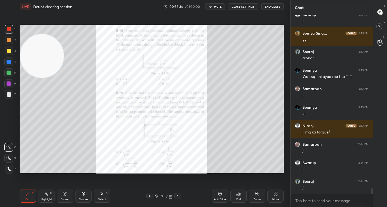
scroll to position [5435, 0]
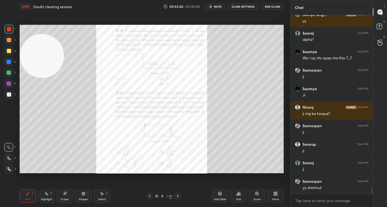
click at [278, 195] on div "More" at bounding box center [275, 196] width 16 height 13
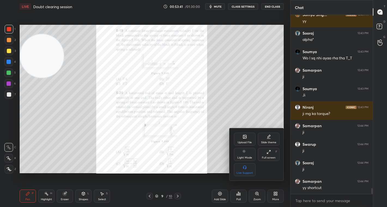
click at [247, 141] on div "Upload File" at bounding box center [245, 142] width 14 height 3
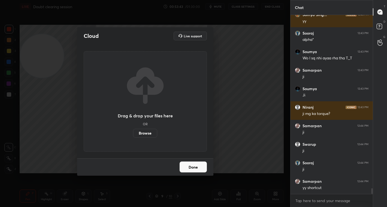
click at [143, 132] on label "Browse" at bounding box center [145, 133] width 24 height 9
click at [133, 132] on input "Browse" at bounding box center [133, 133] width 0 height 9
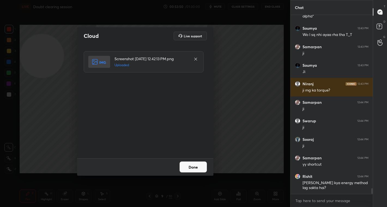
click at [204, 166] on button "Done" at bounding box center [193, 167] width 27 height 11
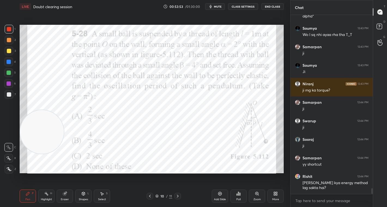
drag, startPoint x: 45, startPoint y: 59, endPoint x: 45, endPoint y: 135, distance: 76.0
click at [45, 135] on video at bounding box center [42, 132] width 44 height 44
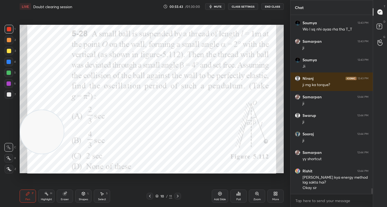
scroll to position [5483, 0]
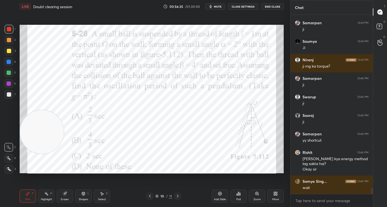
click at [217, 5] on span "mute" at bounding box center [218, 7] width 8 height 4
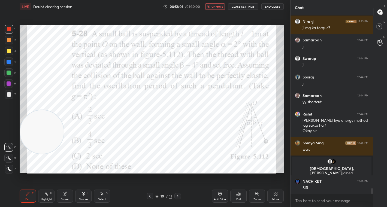
scroll to position [5459, 0]
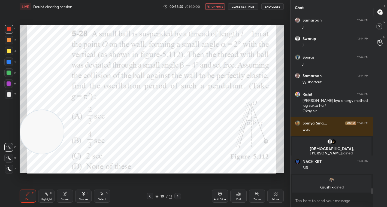
click at [218, 8] on span "unmute" at bounding box center [217, 7] width 12 height 4
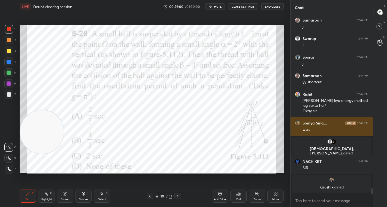
scroll to position [5466, 0]
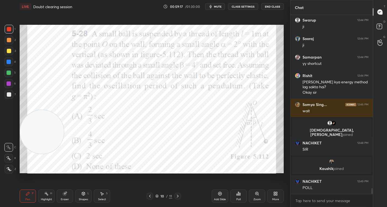
click at [237, 193] on icon at bounding box center [238, 194] width 4 height 4
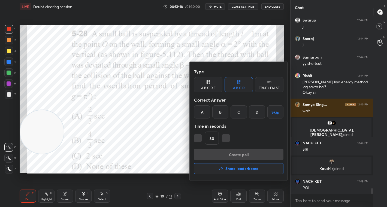
click at [220, 114] on div "B" at bounding box center [220, 111] width 16 height 13
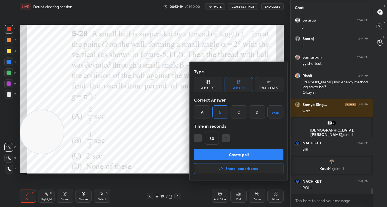
click at [220, 155] on button "Create poll" at bounding box center [238, 154] width 89 height 11
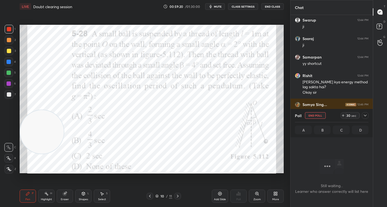
scroll to position [104, 81]
click at [348, 116] on div "29" at bounding box center [348, 115] width 4 height 4
click at [348, 116] on div "43" at bounding box center [348, 115] width 4 height 4
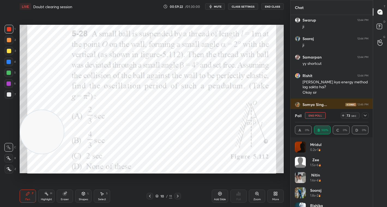
scroll to position [64, 72]
click at [347, 114] on div "53" at bounding box center [348, 115] width 4 height 4
click at [347, 114] on div "67" at bounding box center [348, 115] width 4 height 4
click at [349, 117] on div "56" at bounding box center [348, 115] width 4 height 4
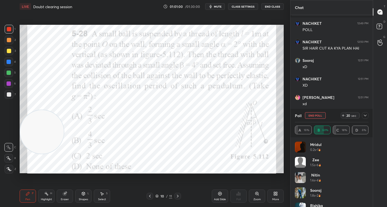
scroll to position [5643, 0]
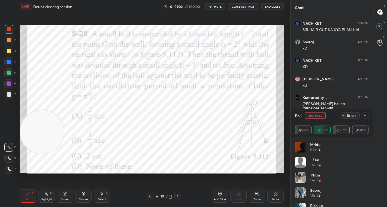
click at [366, 117] on icon at bounding box center [365, 115] width 4 height 4
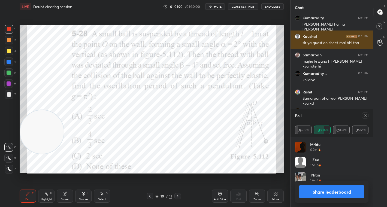
scroll to position [64, 72]
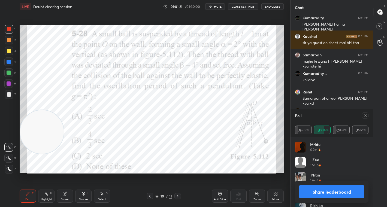
click at [325, 193] on button "Share leaderboard" at bounding box center [331, 191] width 65 height 13
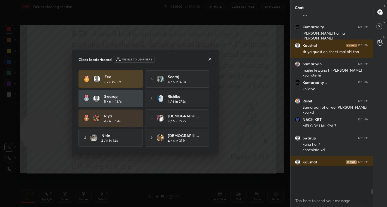
scroll to position [5697, 0]
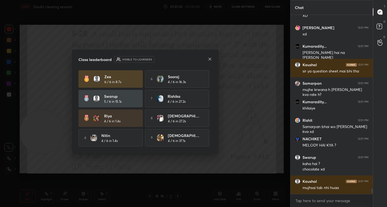
click at [209, 59] on icon at bounding box center [210, 59] width 4 height 4
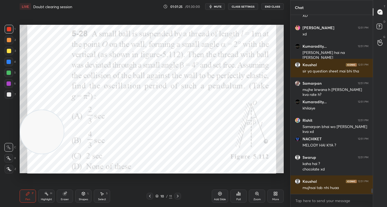
click at [10, 27] on div at bounding box center [9, 29] width 9 height 9
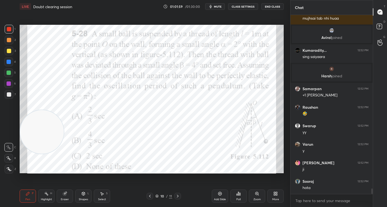
click at [71, 195] on div "Eraser" at bounding box center [65, 196] width 16 height 13
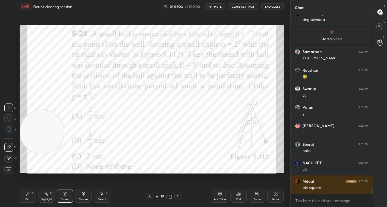
click at [28, 194] on icon at bounding box center [28, 194] width 4 height 4
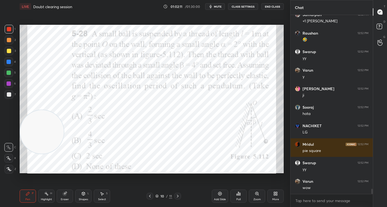
click at [11, 25] on div at bounding box center [9, 29] width 9 height 9
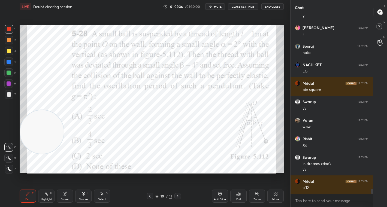
scroll to position [5937, 0]
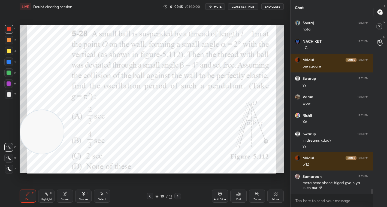
drag, startPoint x: 101, startPoint y: 195, endPoint x: 106, endPoint y: 175, distance: 20.0
click at [102, 195] on icon at bounding box center [102, 193] width 3 height 3
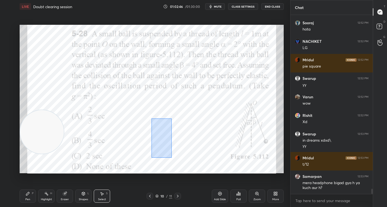
drag, startPoint x: 151, startPoint y: 119, endPoint x: 199, endPoint y: 154, distance: 59.2
click at [199, 154] on div "0 ° Undo Copy Duplicate Duplicate to new slide Delete" at bounding box center [152, 99] width 264 height 148
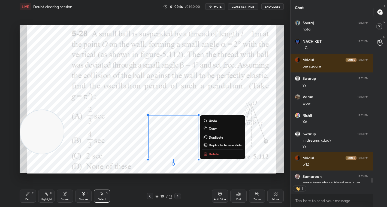
scroll to position [166, 81]
click at [212, 154] on p "Delete" at bounding box center [214, 154] width 10 height 4
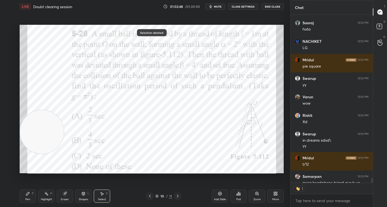
click at [28, 196] on div "Pen P" at bounding box center [28, 196] width 16 height 13
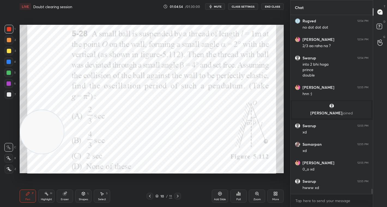
scroll to position [6166, 0]
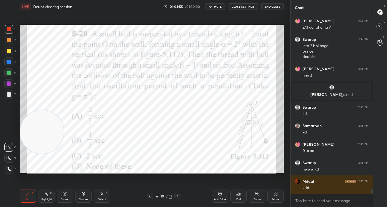
click at [7, 41] on div at bounding box center [9, 40] width 4 height 4
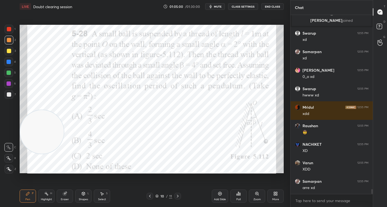
scroll to position [6259, 0]
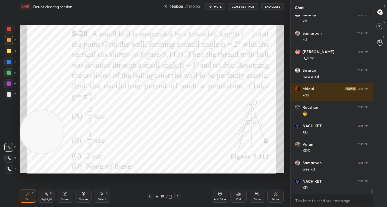
click at [272, 198] on div "More" at bounding box center [275, 199] width 7 height 3
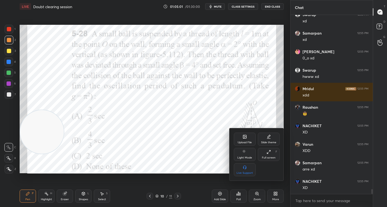
scroll to position [6277, 0]
click at [243, 138] on icon at bounding box center [244, 136] width 3 height 3
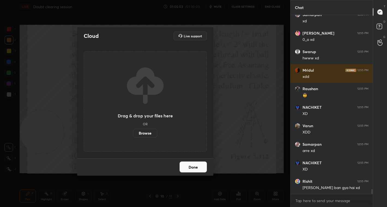
click at [144, 134] on label "Browse" at bounding box center [145, 133] width 24 height 9
click at [133, 134] on input "Browse" at bounding box center [133, 133] width 0 height 9
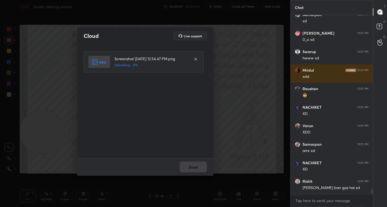
scroll to position [6296, 0]
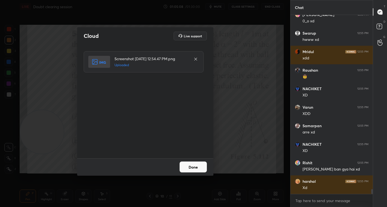
click at [194, 165] on button "Done" at bounding box center [193, 167] width 27 height 11
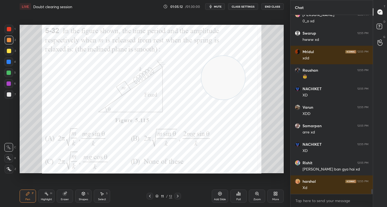
drag, startPoint x: 41, startPoint y: 130, endPoint x: 222, endPoint y: 76, distance: 189.1
click at [222, 76] on video at bounding box center [223, 78] width 44 height 44
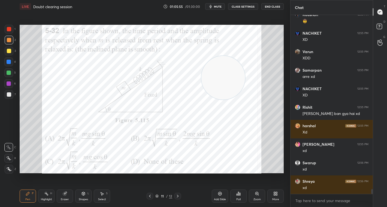
scroll to position [6370, 0]
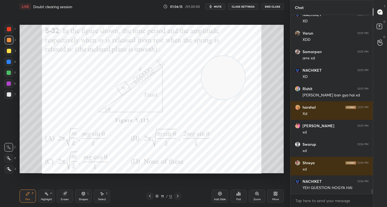
click at [273, 198] on div "More" at bounding box center [275, 199] width 7 height 3
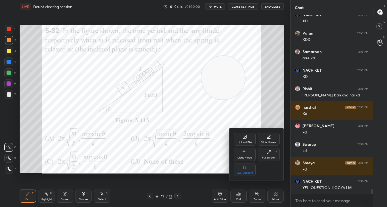
click at [241, 138] on div "Upload File" at bounding box center [245, 139] width 22 height 13
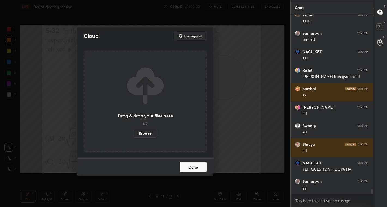
click at [142, 132] on label "Browse" at bounding box center [145, 133] width 24 height 9
click at [133, 132] on input "Browse" at bounding box center [133, 133] width 0 height 9
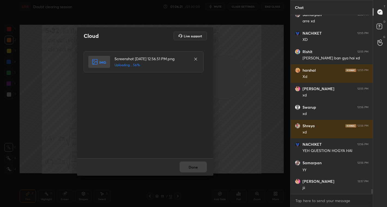
scroll to position [6426, 0]
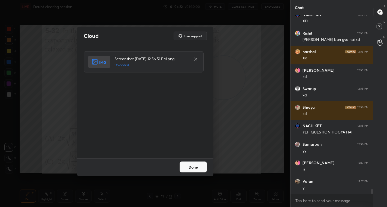
click at [199, 165] on button "Done" at bounding box center [193, 167] width 27 height 11
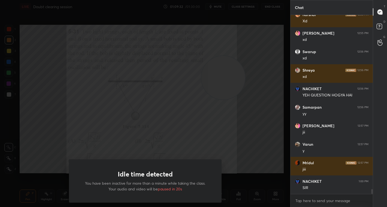
scroll to position [6468, 0]
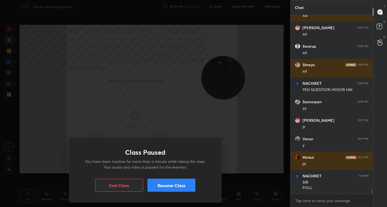
click at [178, 185] on button "Resume Class" at bounding box center [171, 185] width 48 height 13
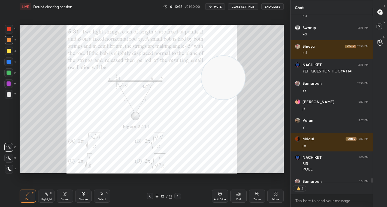
scroll to position [6516, 0]
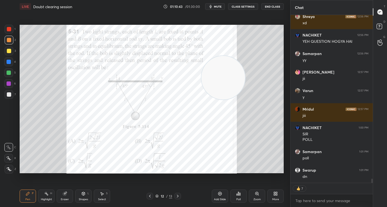
click at [236, 200] on div "Poll" at bounding box center [238, 199] width 4 height 3
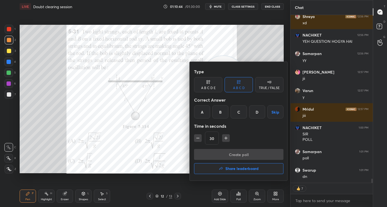
click at [255, 113] on div "D" at bounding box center [257, 111] width 16 height 13
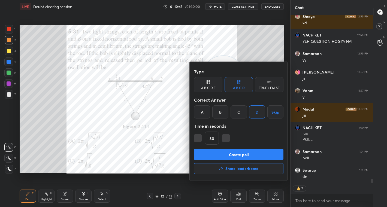
click at [240, 153] on button "Create poll" at bounding box center [238, 154] width 89 height 11
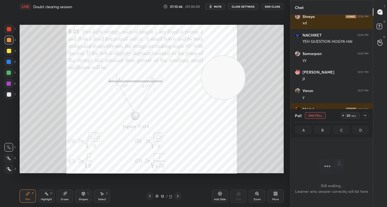
scroll to position [2, 2]
click at [352, 114] on div "sec" at bounding box center [353, 115] width 7 height 4
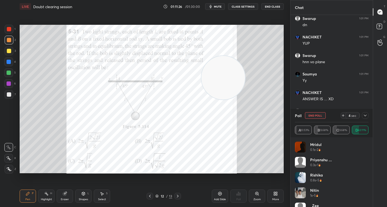
scroll to position [6687, 0]
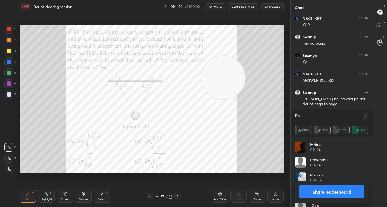
click at [329, 192] on button "Share leaderboard" at bounding box center [331, 191] width 65 height 13
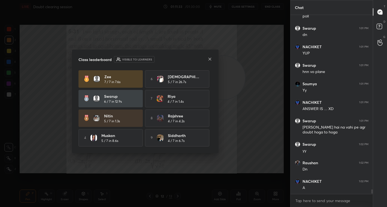
click at [208, 55] on div "Class leaderboard Visible to learners Zee 7 / 7 in 7.6s 6 [PERSON_NAME] 5 / 7 i…" at bounding box center [145, 102] width 147 height 104
click at [210, 59] on icon at bounding box center [210, 59] width 4 height 4
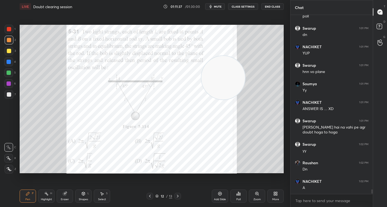
drag, startPoint x: 7, startPoint y: 29, endPoint x: 16, endPoint y: 37, distance: 11.4
click at [7, 29] on div at bounding box center [9, 29] width 4 height 4
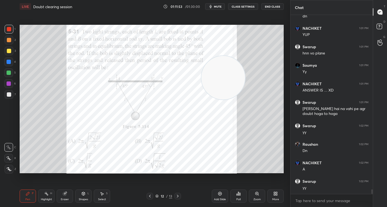
click at [208, 99] on div "Setting up your live class Poll for secs No correct answer Start poll" at bounding box center [152, 99] width 264 height 148
click at [201, 100] on video at bounding box center [223, 78] width 44 height 44
drag, startPoint x: 214, startPoint y: 92, endPoint x: 134, endPoint y: 72, distance: 82.9
click at [120, 70] on video at bounding box center [142, 62] width 44 height 44
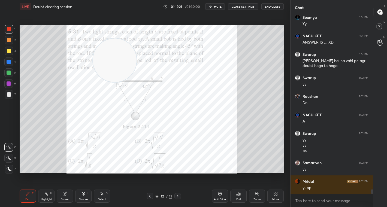
scroll to position [6743, 0]
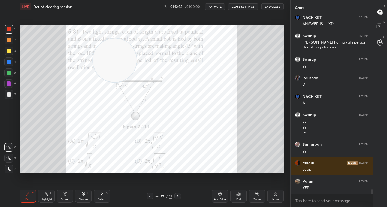
click at [274, 194] on icon at bounding box center [275, 194] width 4 height 4
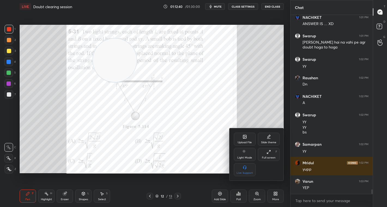
click at [242, 142] on div "Upload File" at bounding box center [245, 142] width 14 height 3
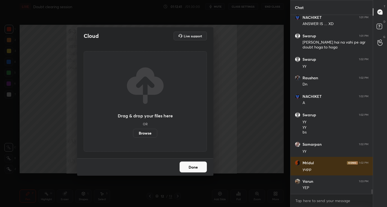
click at [141, 134] on label "Browse" at bounding box center [145, 133] width 24 height 9
click at [133, 134] on input "Browse" at bounding box center [133, 133] width 0 height 9
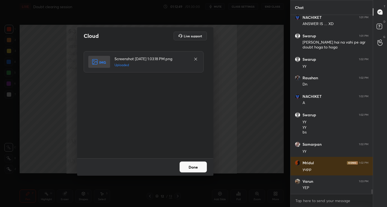
click at [207, 169] on div "Done" at bounding box center [145, 166] width 136 height 17
click at [195, 169] on button "Done" at bounding box center [193, 167] width 27 height 11
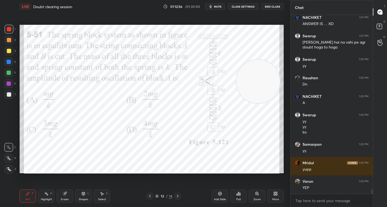
drag, startPoint x: 114, startPoint y: 60, endPoint x: 258, endPoint y: 81, distance: 144.9
click at [258, 81] on video at bounding box center [258, 82] width 44 height 44
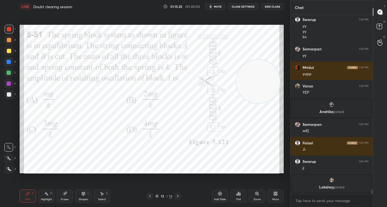
scroll to position [6633, 0]
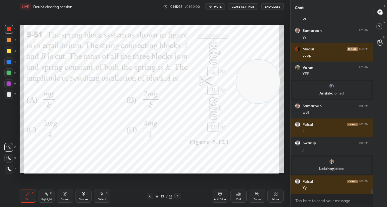
click at [238, 198] on div "Poll" at bounding box center [238, 199] width 4 height 3
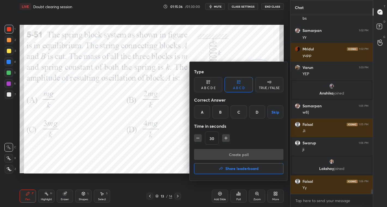
click at [219, 114] on div "B" at bounding box center [220, 111] width 16 height 13
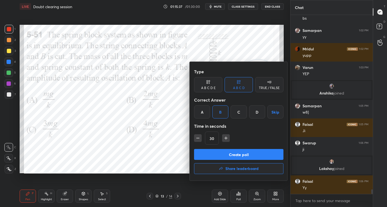
click at [243, 155] on button "Create poll" at bounding box center [238, 154] width 89 height 11
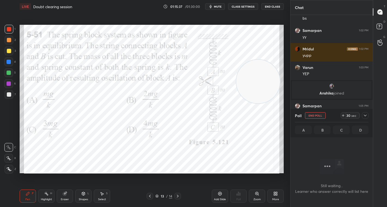
scroll to position [104, 81]
click at [351, 116] on div "sec" at bounding box center [353, 115] width 7 height 4
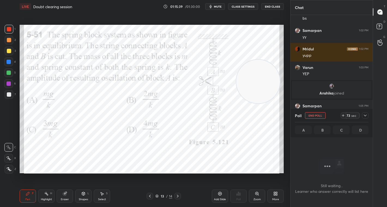
click at [351, 116] on div "sec" at bounding box center [353, 115] width 7 height 4
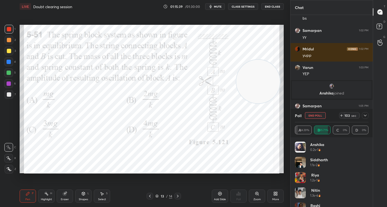
scroll to position [64, 72]
click at [219, 5] on span "mute" at bounding box center [218, 7] width 8 height 4
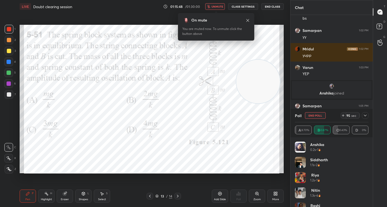
scroll to position [6661, 0]
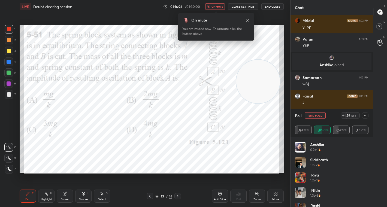
click at [351, 113] on div "sec" at bounding box center [353, 115] width 7 height 4
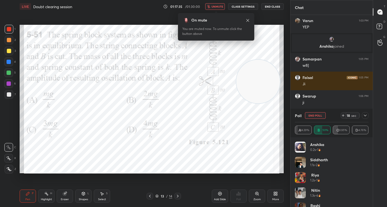
click at [348, 112] on div "18 sec" at bounding box center [352, 115] width 14 height 7
click at [355, 117] on div "sec" at bounding box center [353, 115] width 7 height 4
click at [366, 117] on icon at bounding box center [365, 115] width 4 height 4
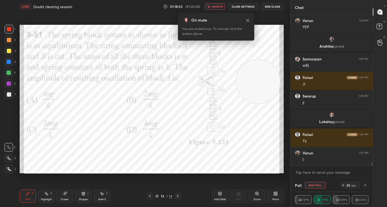
scroll to position [0, 2]
click at [365, 185] on icon at bounding box center [365, 185] width 3 height 2
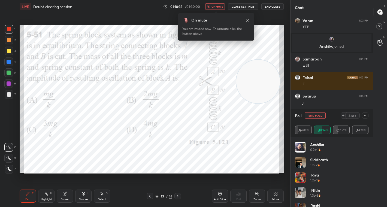
scroll to position [2, 2]
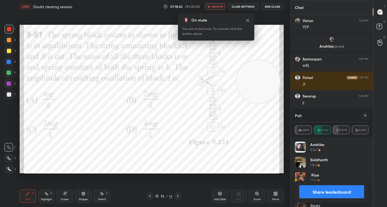
click at [328, 192] on button "Share leaderboard" at bounding box center [331, 191] width 65 height 13
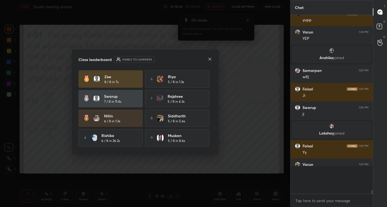
scroll to position [130, 81]
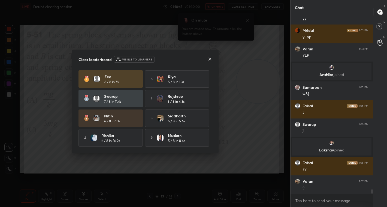
click at [210, 58] on icon at bounding box center [209, 58] width 3 height 3
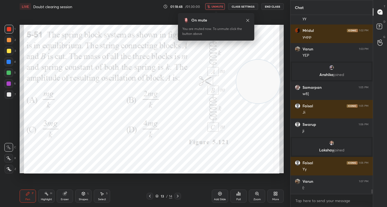
drag, startPoint x: 7, startPoint y: 48, endPoint x: 9, endPoint y: 31, distance: 17.5
click at [5, 39] on div "1 2 3 4 5 6 7" at bounding box center [9, 63] width 11 height 76
click at [9, 29] on div at bounding box center [9, 29] width 4 height 4
click at [176, 150] on p "Undo" at bounding box center [174, 148] width 8 height 4
click at [221, 7] on span "unmute" at bounding box center [217, 7] width 12 height 4
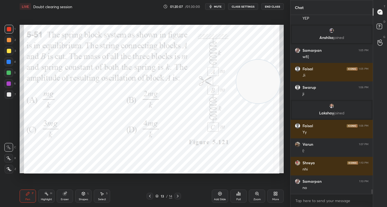
scroll to position [6707, 0]
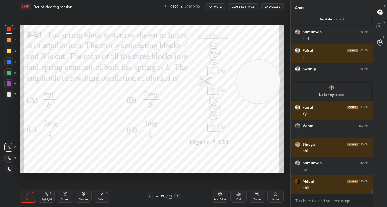
click at [11, 29] on div at bounding box center [9, 29] width 9 height 9
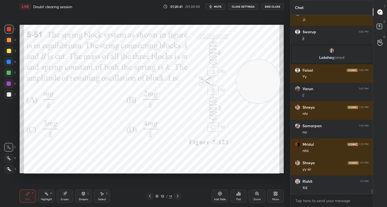
scroll to position [6763, 0]
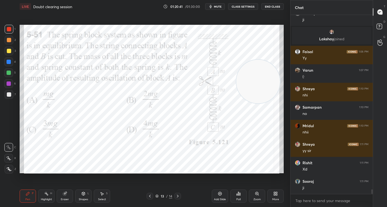
click at [15, 30] on div "1" at bounding box center [10, 29] width 11 height 9
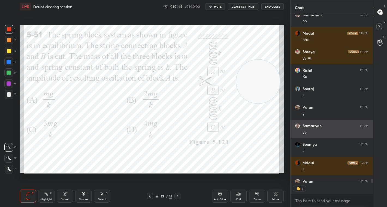
scroll to position [6866, 0]
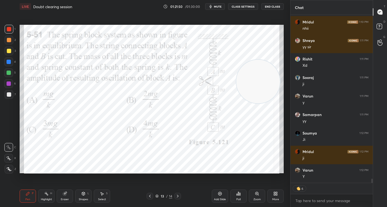
click at [274, 197] on div "More" at bounding box center [275, 196] width 16 height 13
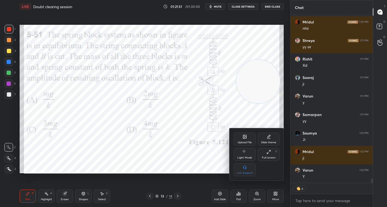
click at [245, 141] on div "Upload File" at bounding box center [245, 142] width 14 height 3
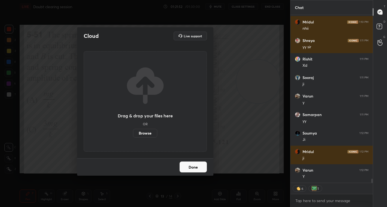
click at [147, 133] on label "Browse" at bounding box center [145, 133] width 24 height 9
click at [133, 133] on input "Browse" at bounding box center [133, 133] width 0 height 9
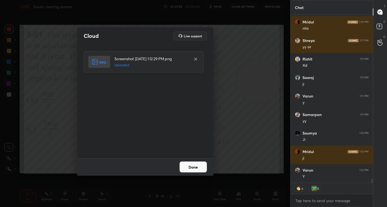
click at [199, 165] on button "Done" at bounding box center [193, 167] width 27 height 11
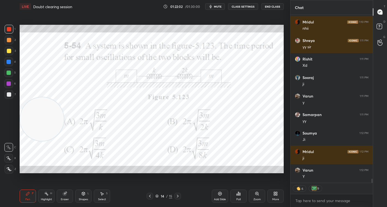
drag, startPoint x: 266, startPoint y: 88, endPoint x: -14, endPoint y: 126, distance: 282.1
click at [0, 0] on html "1 2 3 4 5 6 7 C X Z C X Z E E Erase all H H LIVE Doubt clearing session 01:22:0…" at bounding box center [193, 0] width 387 height 0
drag, startPoint x: 44, startPoint y: 130, endPoint x: 44, endPoint y: 102, distance: 27.8
click at [44, 102] on video at bounding box center [42, 94] width 44 height 44
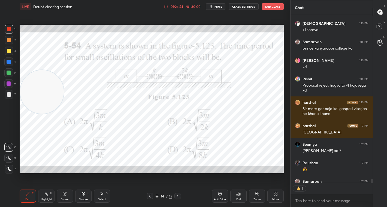
scroll to position [7684, 0]
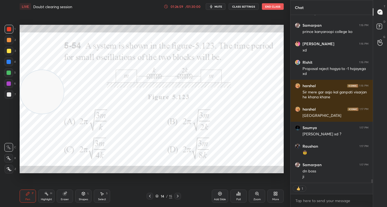
click at [239, 194] on icon at bounding box center [238, 193] width 1 height 3
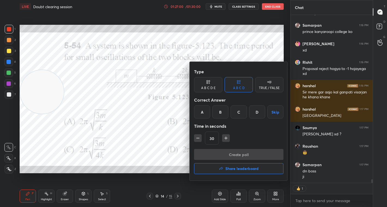
click at [238, 110] on div "C" at bounding box center [238, 111] width 16 height 13
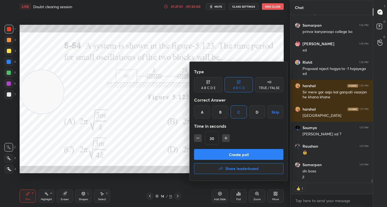
scroll to position [7702, 0]
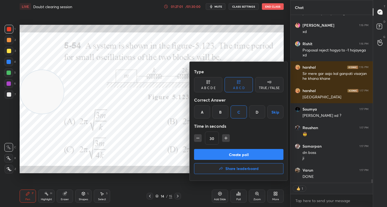
click at [233, 154] on button "Create poll" at bounding box center [238, 154] width 89 height 11
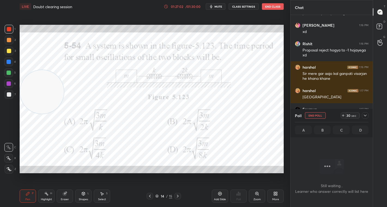
scroll to position [2, 2]
click at [347, 116] on div "30" at bounding box center [348, 115] width 4 height 4
click at [347, 116] on div "29" at bounding box center [348, 115] width 4 height 4
click at [347, 116] on div "43" at bounding box center [348, 115] width 4 height 4
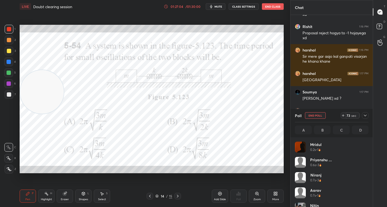
scroll to position [2, 2]
click at [365, 114] on icon at bounding box center [365, 115] width 4 height 4
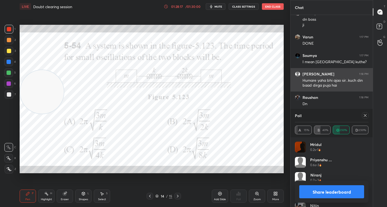
scroll to position [7854, 0]
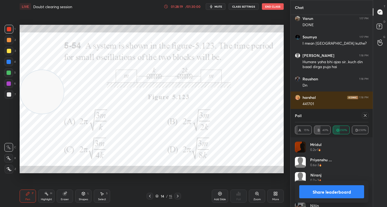
click at [327, 191] on button "Share leaderboard" at bounding box center [331, 191] width 65 height 13
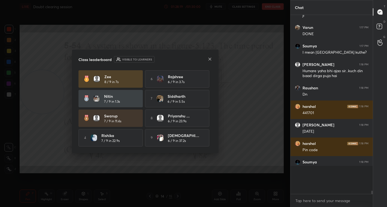
scroll to position [7827, 0]
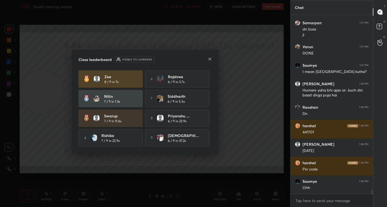
click at [207, 58] on div "Class leaderboard Visible to learners" at bounding box center [145, 59] width 134 height 7
click at [211, 59] on icon at bounding box center [210, 59] width 4 height 4
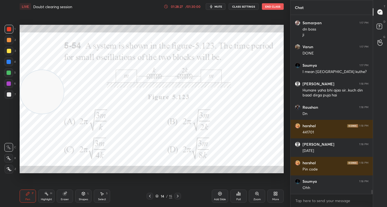
click at [9, 28] on div at bounding box center [9, 29] width 4 height 4
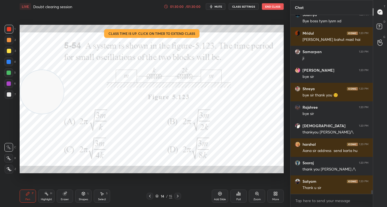
scroll to position [8294, 0]
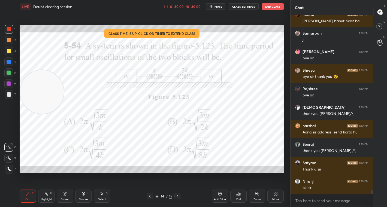
click at [277, 8] on button "End Class" at bounding box center [273, 6] width 22 height 7
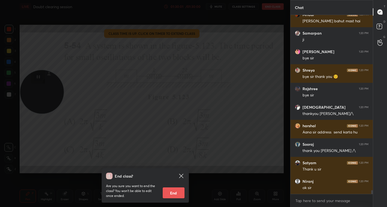
click at [176, 191] on button "End" at bounding box center [174, 192] width 22 height 11
type textarea "x"
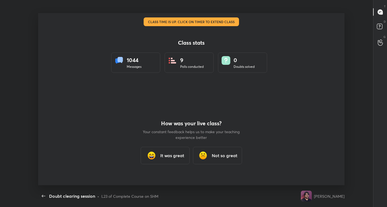
scroll to position [0, 0]
